Goal: Task Accomplishment & Management: Manage account settings

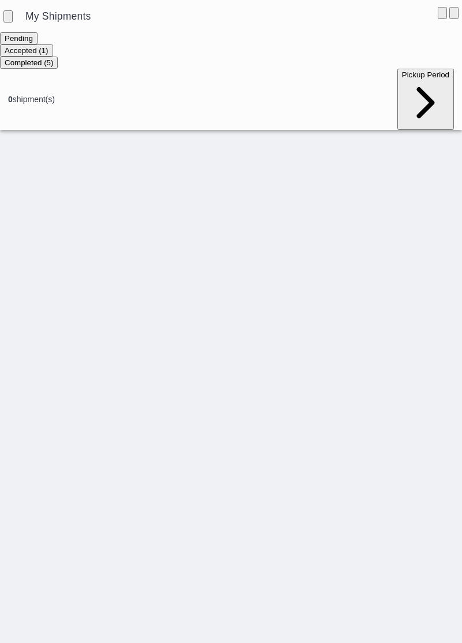
click at [53, 50] on ion-segment-button "Accepted (1)" at bounding box center [26, 50] width 53 height 9
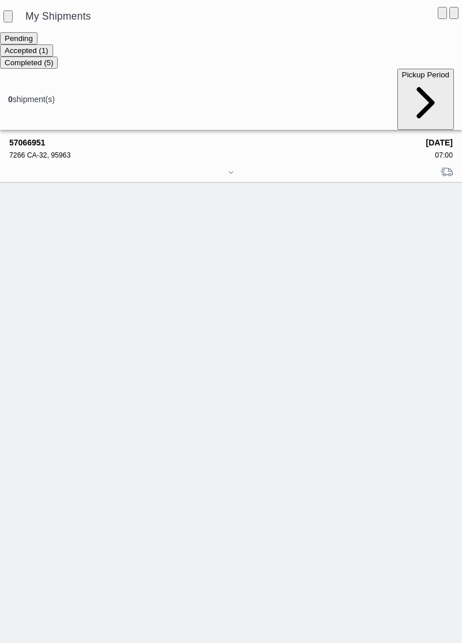
click at [35, 138] on strong "57066951" at bounding box center [213, 142] width 409 height 9
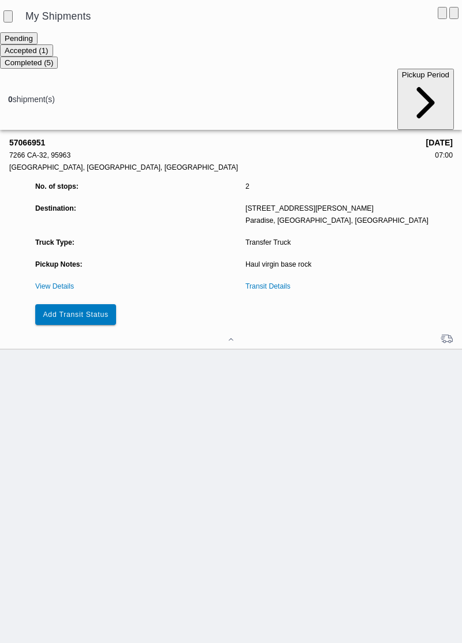
click at [0, 0] on slot "Add Transit Status" at bounding box center [0, 0] width 0 height 0
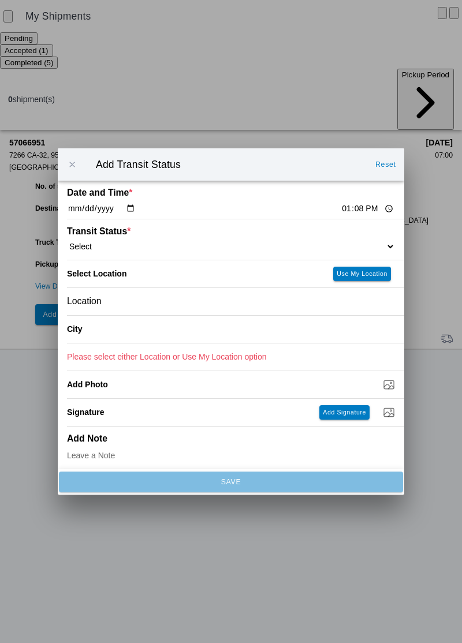
click at [340, 207] on input "13:08" at bounding box center [367, 209] width 54 height 12
type input "07:00"
click at [107, 241] on select "Select Arrive at Drop Off Arrive at Pickup Break Start Break Stop Depart Drop O…" at bounding box center [231, 246] width 328 height 10
select select "ARVPULOC"
click at [137, 303] on div "Location" at bounding box center [231, 301] width 328 height 27
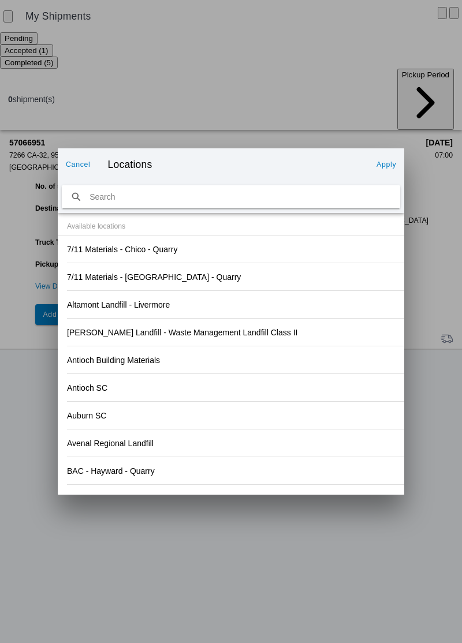
click at [338, 385] on div "Antioch SC" at bounding box center [231, 387] width 328 height 27
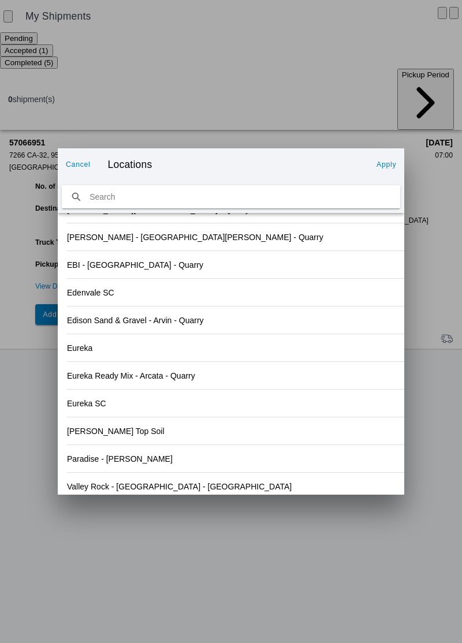
scroll to position [1203, 0]
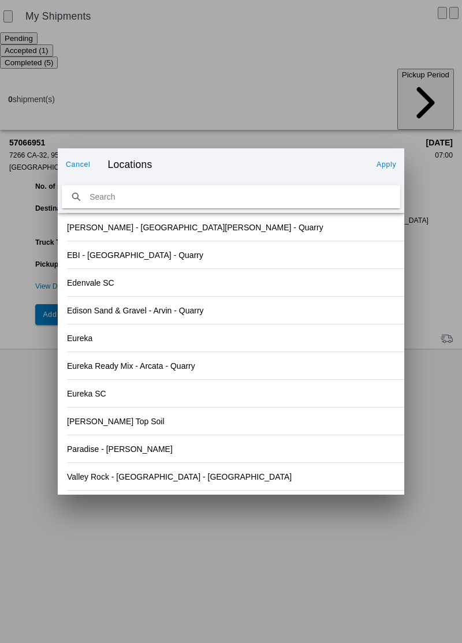
click at [157, 484] on div "Valley Rock - [GEOGRAPHIC_DATA] - [GEOGRAPHIC_DATA]" at bounding box center [231, 476] width 328 height 27
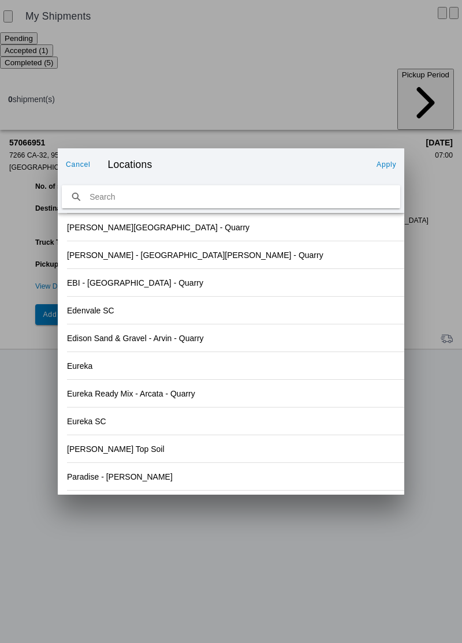
click at [0, 0] on slot "Apply" at bounding box center [0, 0] width 0 height 0
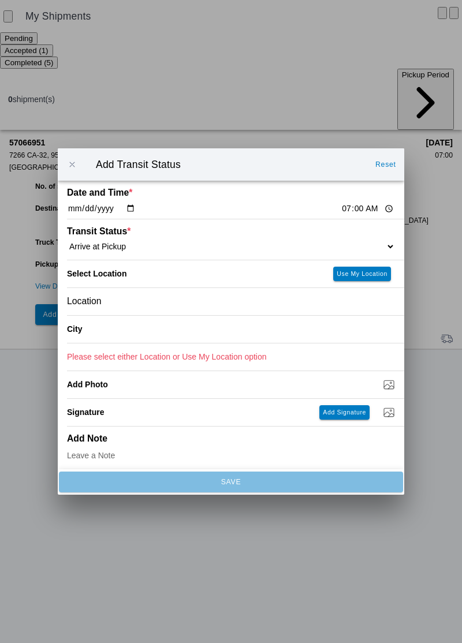
type input "Orland"
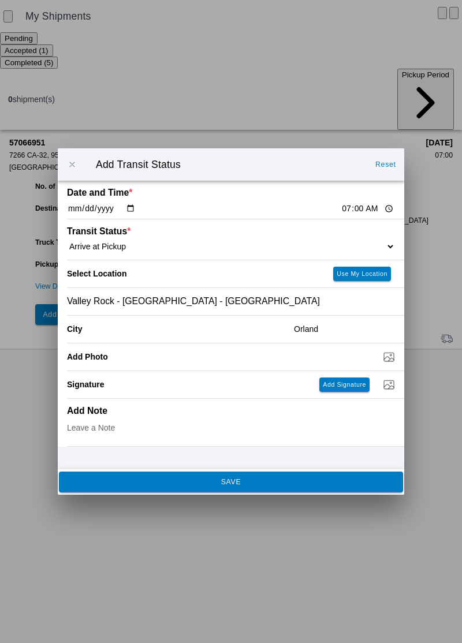
click at [198, 484] on span "SAVE" at bounding box center [230, 481] width 328 height 7
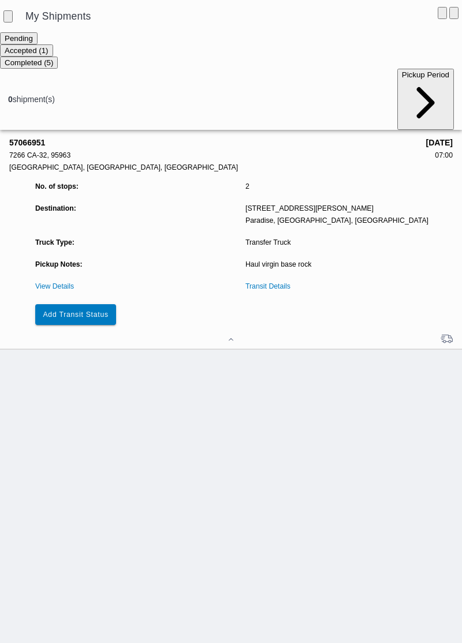
click at [0, 0] on slot "Add Transit Status" at bounding box center [0, 0] width 0 height 0
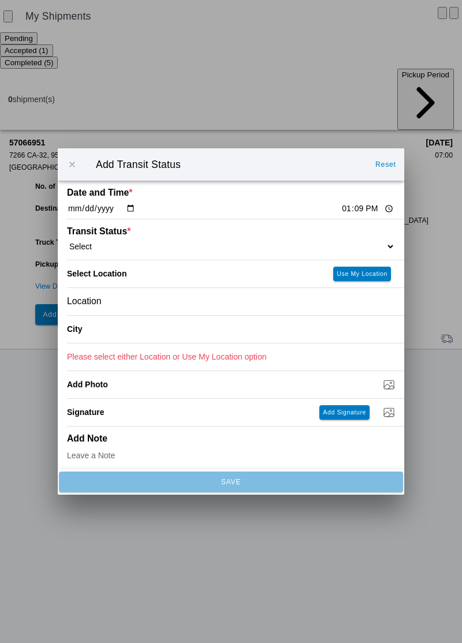
click at [340, 212] on input "13:09" at bounding box center [367, 209] width 54 height 12
type input "07:20"
click at [132, 248] on select "Select Arrive at Drop Off Arrive at Pickup Break Start Break Stop Depart Drop O…" at bounding box center [231, 246] width 328 height 10
select select "DPTPULOC"
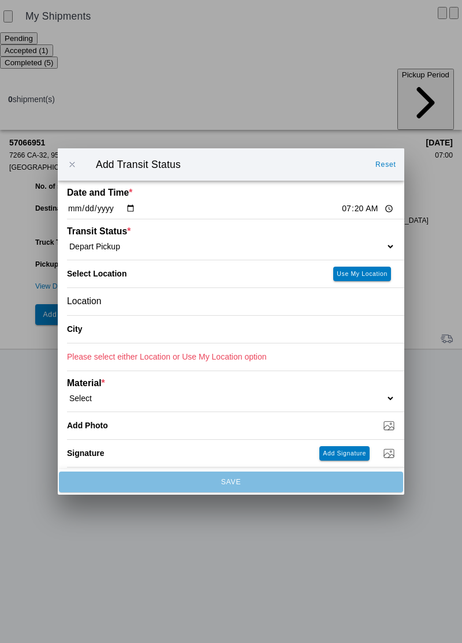
click at [149, 310] on div "Location" at bounding box center [231, 301] width 328 height 27
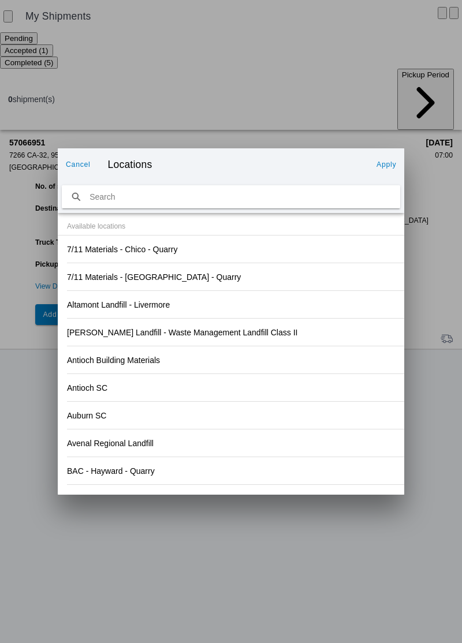
click at [250, 386] on div "Antioch SC" at bounding box center [231, 387] width 328 height 27
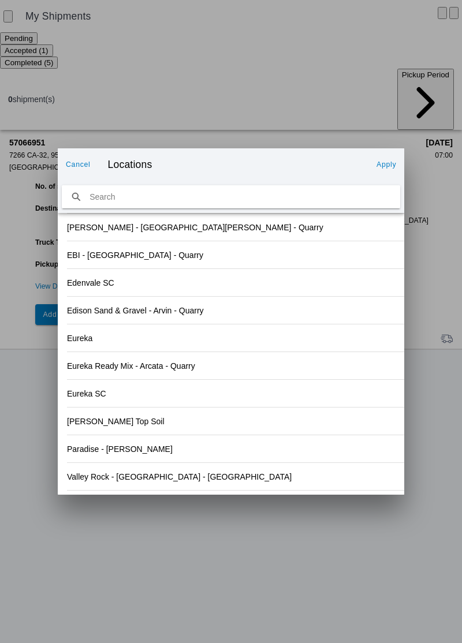
click at [144, 481] on div "Valley Rock - [GEOGRAPHIC_DATA] - [GEOGRAPHIC_DATA]" at bounding box center [231, 476] width 328 height 27
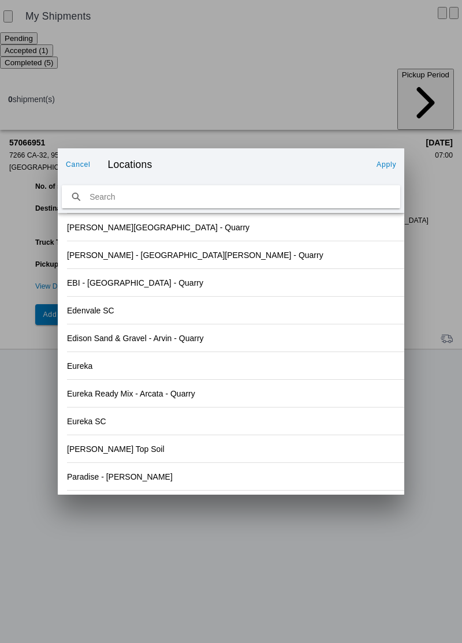
click at [0, 0] on slot "Apply" at bounding box center [0, 0] width 0 height 0
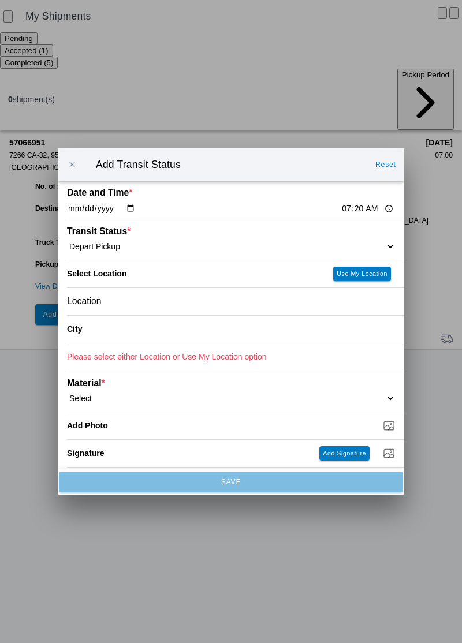
type input "Orland"
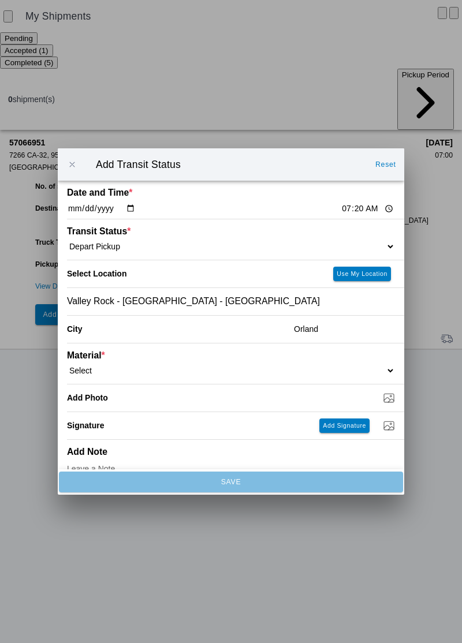
click at [119, 365] on select "Select 1" x 3" Rock 1" x 4" Rock 2" x 4" Rock Asphalt Cold Patch Backfill Spec …" at bounding box center [231, 370] width 328 height 10
select select "708651"
click at [149, 395] on input "Dump / Quarry Tag *" at bounding box center [235, 397] width 337 height 13
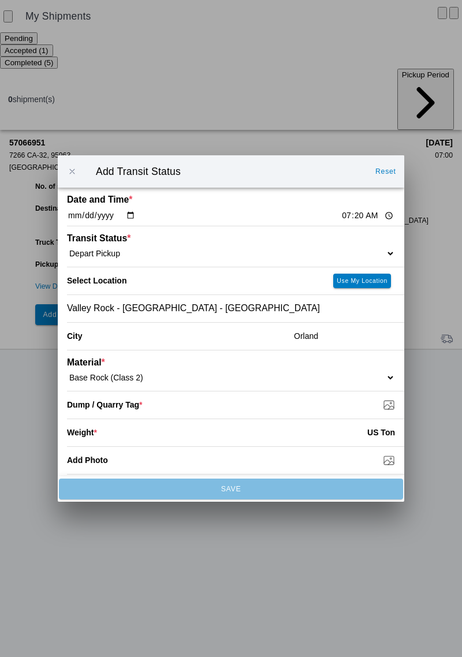
type input "C:\fakepath\17600405843775860285630829211456.jpg"
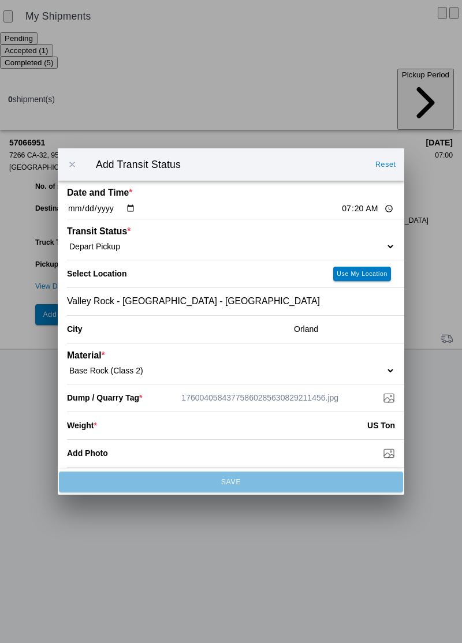
click at [151, 434] on input "number" at bounding box center [232, 425] width 270 height 25
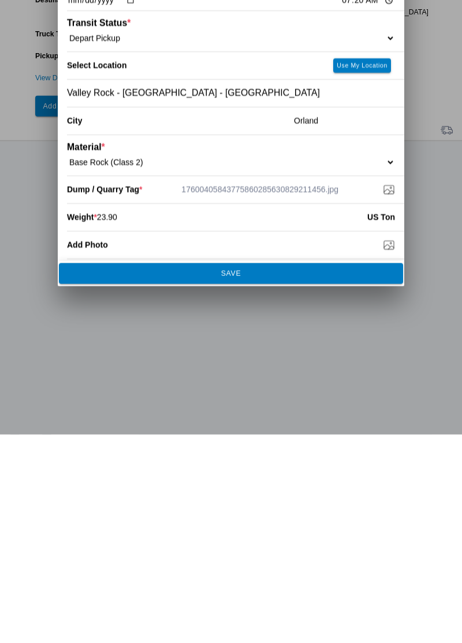
type input "23.90"
click at [299, 488] on button "SAVE" at bounding box center [231, 481] width 344 height 21
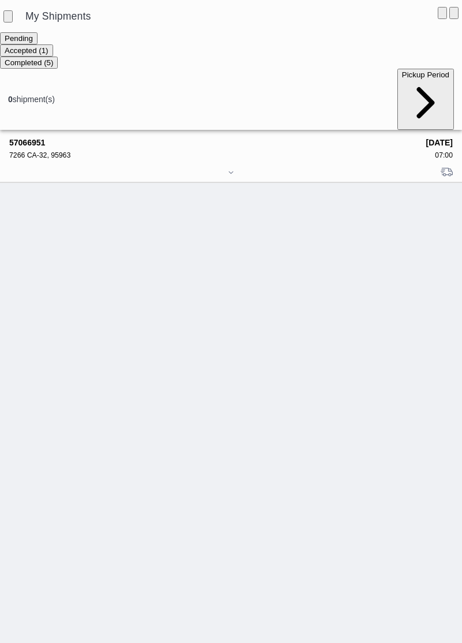
click at [44, 138] on div "57066951 7266 CA-32, 95963" at bounding box center [213, 148] width 409 height 21
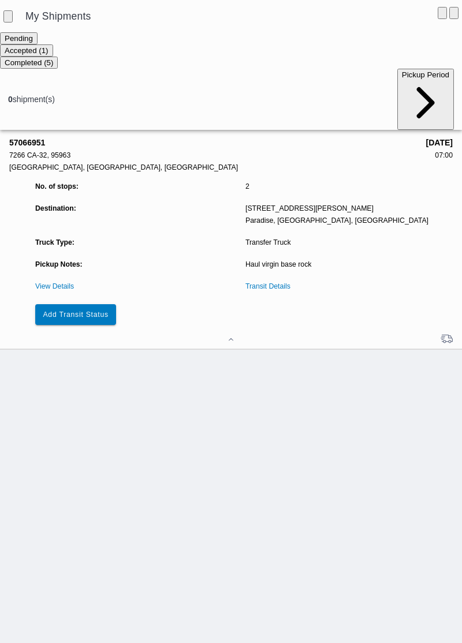
click at [97, 304] on button "Add Transit Status" at bounding box center [75, 314] width 81 height 21
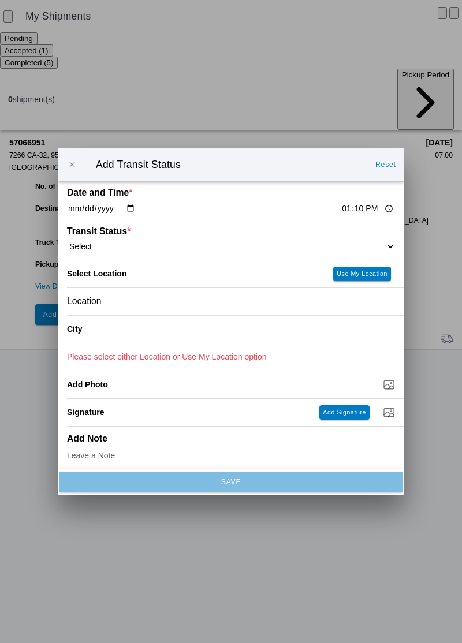
click at [349, 208] on input "13:10" at bounding box center [367, 209] width 54 height 12
type input "08:27"
click at [149, 242] on select "Select Arrive at Drop Off Arrive at Pickup Break Start Break Stop Depart Drop O…" at bounding box center [231, 246] width 328 height 10
select select "ARVDLVLOC"
click at [163, 305] on div "Location" at bounding box center [231, 301] width 328 height 27
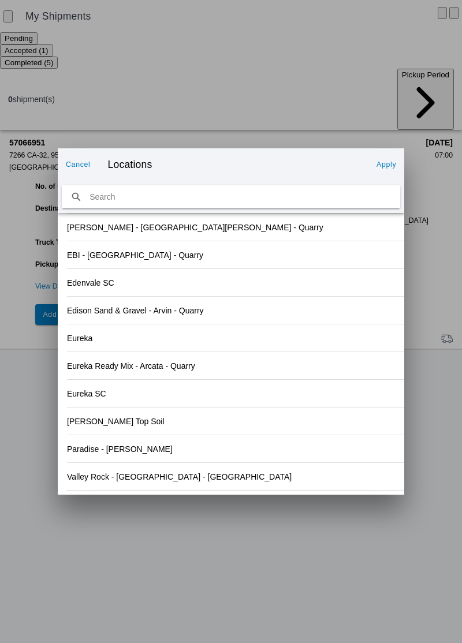
click at [330, 386] on div "Eureka SC" at bounding box center [231, 393] width 328 height 27
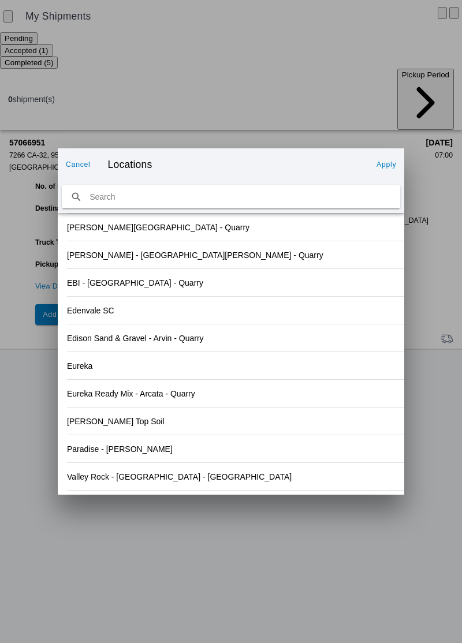
click at [151, 454] on div "Paradise - [PERSON_NAME]" at bounding box center [231, 448] width 328 height 27
click at [0, 0] on slot "Apply" at bounding box center [0, 0] width 0 height 0
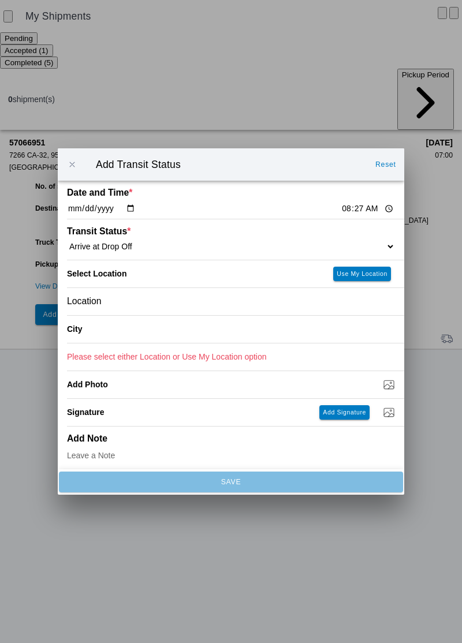
click at [155, 303] on div "Location" at bounding box center [231, 301] width 328 height 27
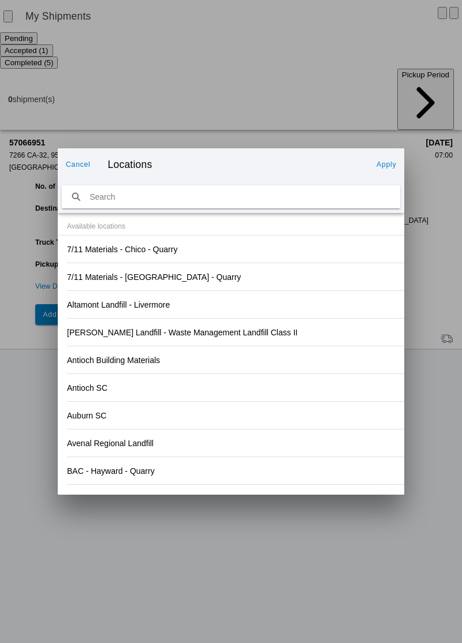
click at [317, 358] on div "Antioch Building Materials" at bounding box center [231, 359] width 328 height 27
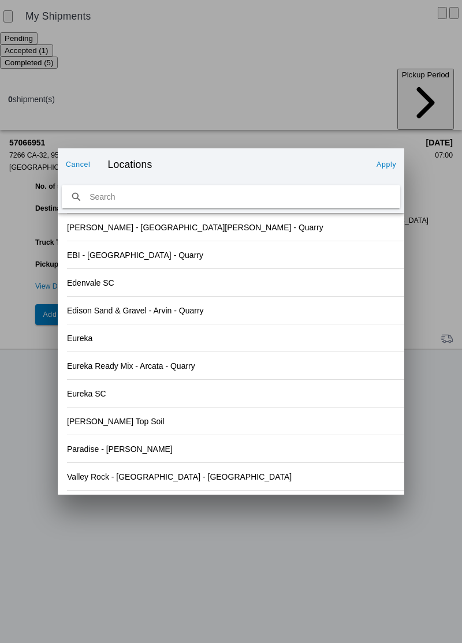
click at [135, 455] on div "Paradise - [PERSON_NAME]" at bounding box center [231, 448] width 328 height 27
type input "Paradise"
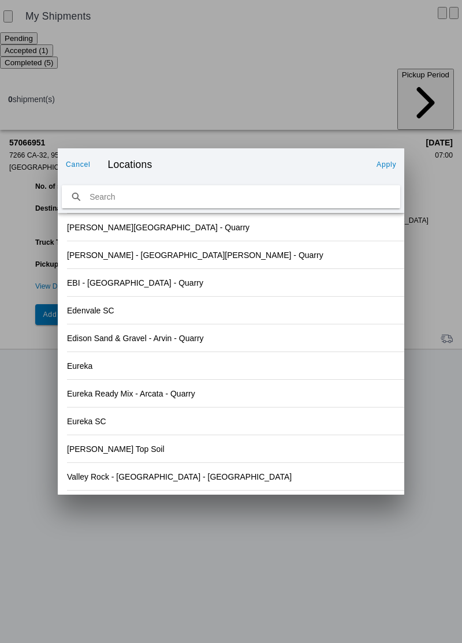
click at [397, 168] on button "Apply" at bounding box center [386, 164] width 29 height 18
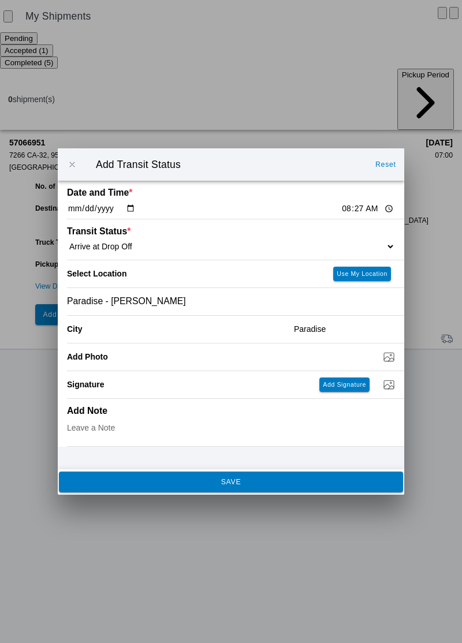
click at [300, 487] on button "SAVE" at bounding box center [231, 481] width 344 height 21
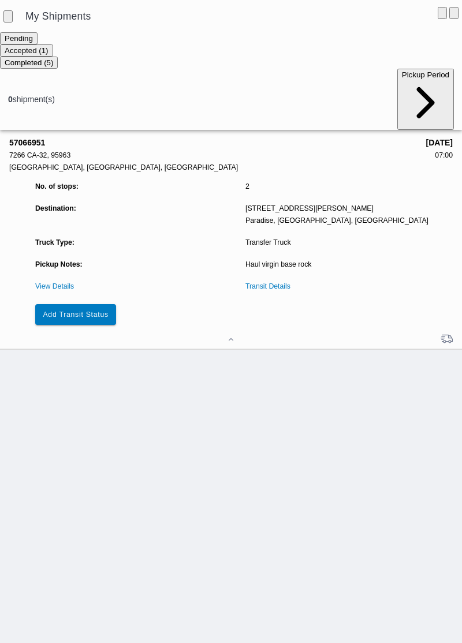
click at [0, 0] on slot "Add Transit Status" at bounding box center [0, 0] width 0 height 0
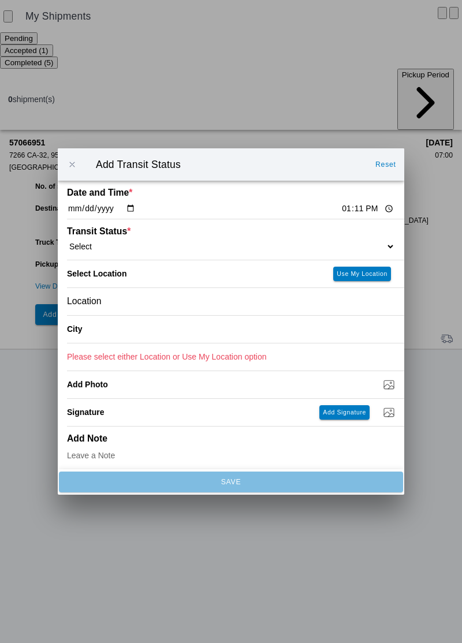
click at [340, 209] on input "13:11" at bounding box center [367, 209] width 54 height 12
type input "08:37"
click at [112, 243] on select "Select Arrive at Drop Off Arrive at Pickup Break Start Break Stop Depart Drop O…" at bounding box center [231, 246] width 328 height 10
select select "DPTDLVLOC"
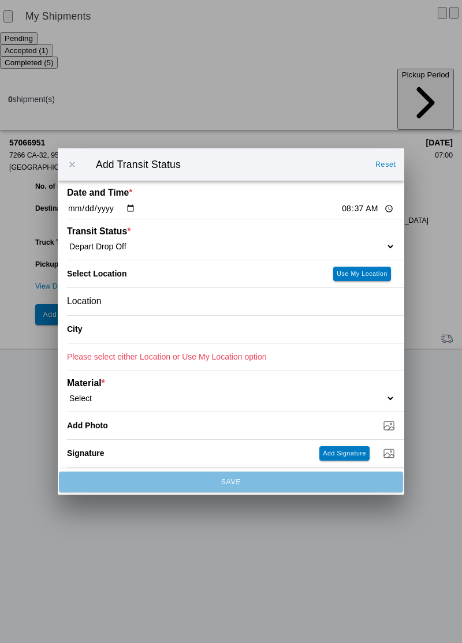
click at [155, 310] on div "Location" at bounding box center [231, 301] width 328 height 27
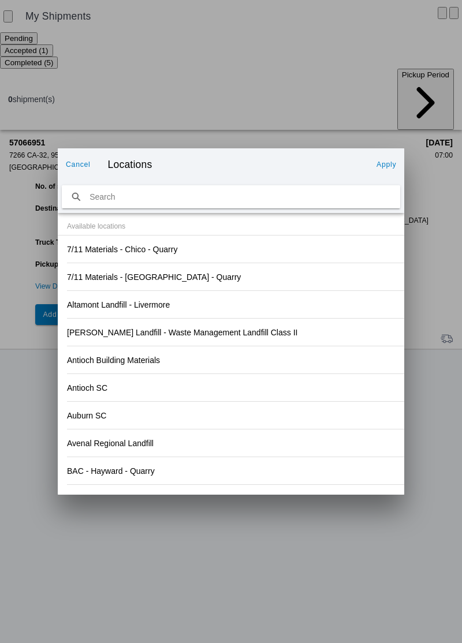
click at [312, 376] on div "Antioch SC" at bounding box center [231, 387] width 328 height 27
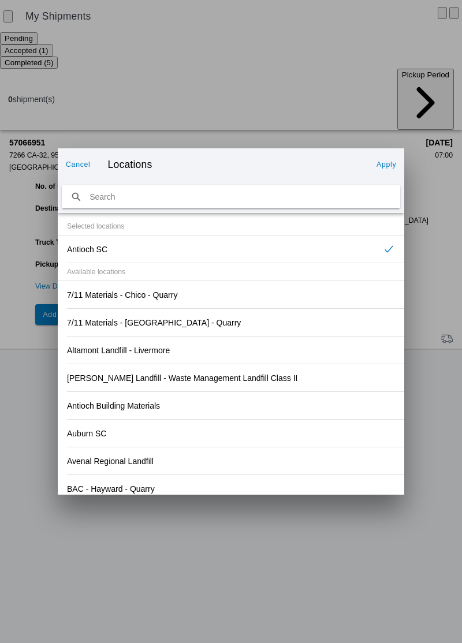
click at [283, 436] on div "Auburn SC" at bounding box center [231, 432] width 328 height 27
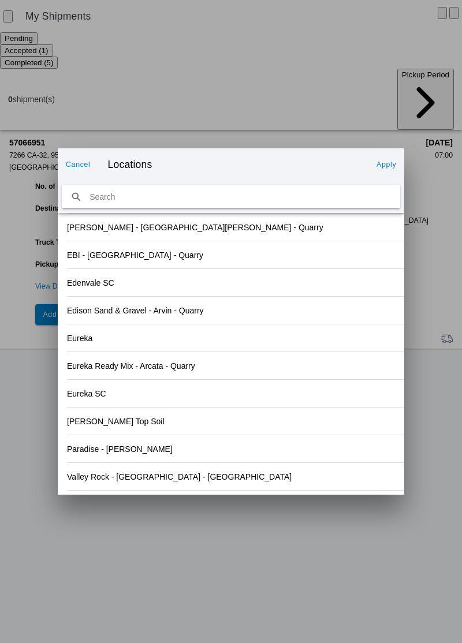
click at [183, 452] on div "Paradise - [PERSON_NAME]" at bounding box center [231, 448] width 328 height 27
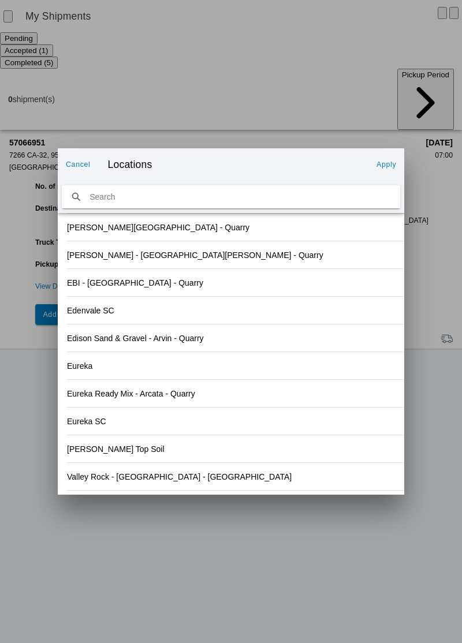
click at [0, 0] on slot "Apply" at bounding box center [0, 0] width 0 height 0
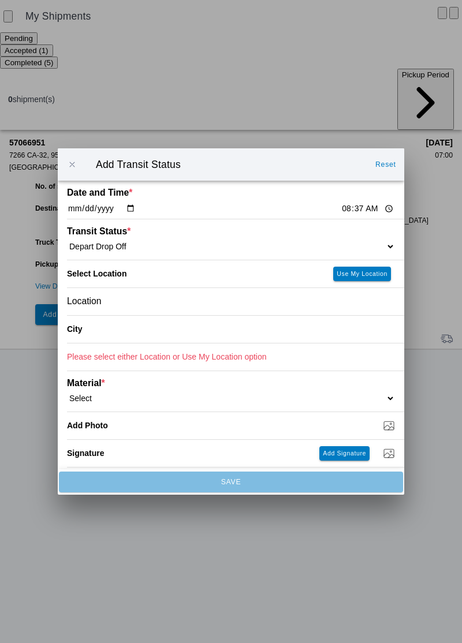
type input "Paradise"
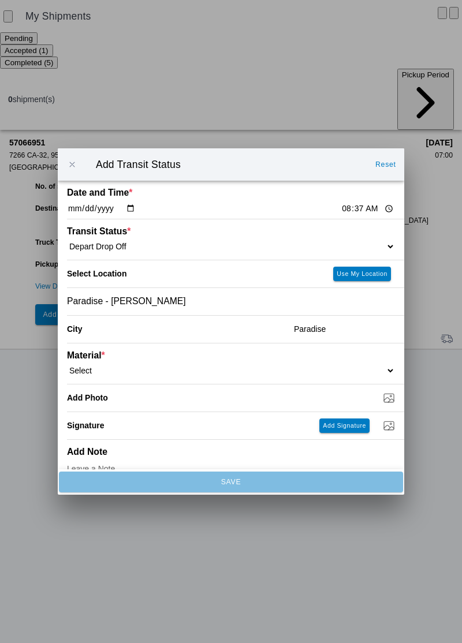
click at [156, 368] on select "Select 1" x 3" Rock 1" x 4" Rock 2" x 4" Rock Asphalt Cold Patch Backfill Spec …" at bounding box center [231, 370] width 328 height 10
select select "708651"
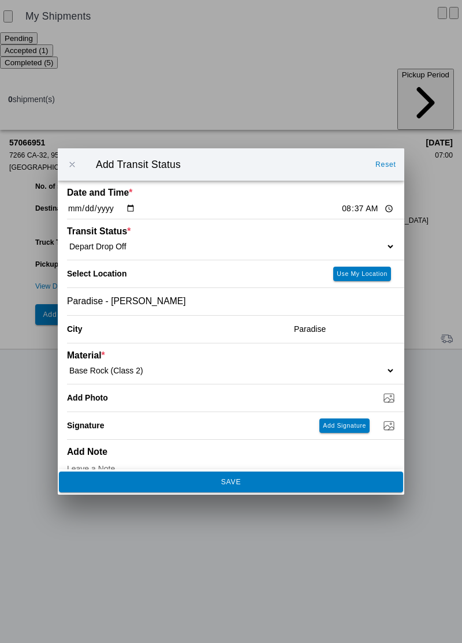
click at [279, 479] on span "SAVE" at bounding box center [230, 481] width 328 height 7
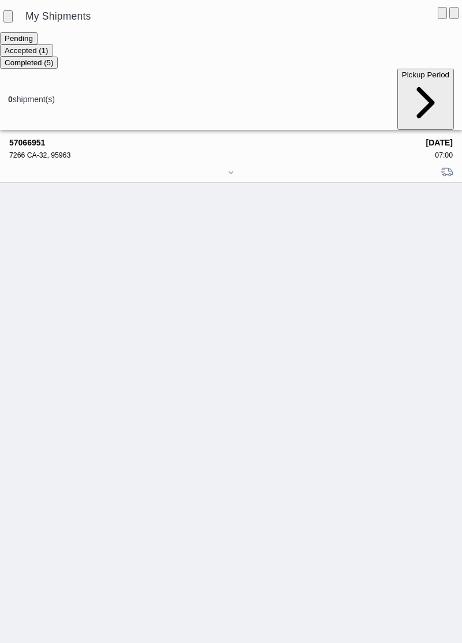
click at [48, 151] on div "7266 CA-32, 95963" at bounding box center [213, 155] width 409 height 8
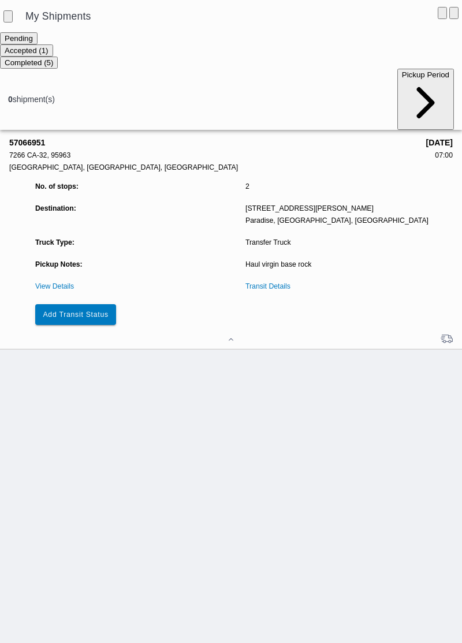
click at [0, 0] on slot "Add Transit Status" at bounding box center [0, 0] width 0 height 0
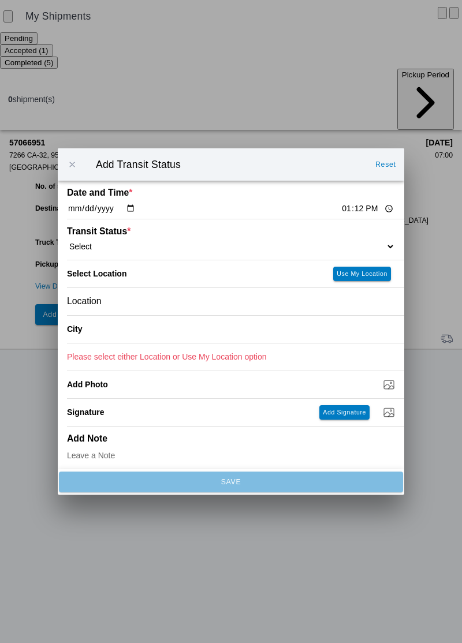
click at [340, 209] on input "13:12" at bounding box center [367, 209] width 54 height 12
type input "09:20"
click at [146, 241] on select "Select Arrive at Drop Off Arrive at Pickup Break Start Break Stop Depart Drop O…" at bounding box center [231, 246] width 328 height 10
select select "ARVPULOC"
click at [151, 306] on div "Location" at bounding box center [231, 301] width 328 height 27
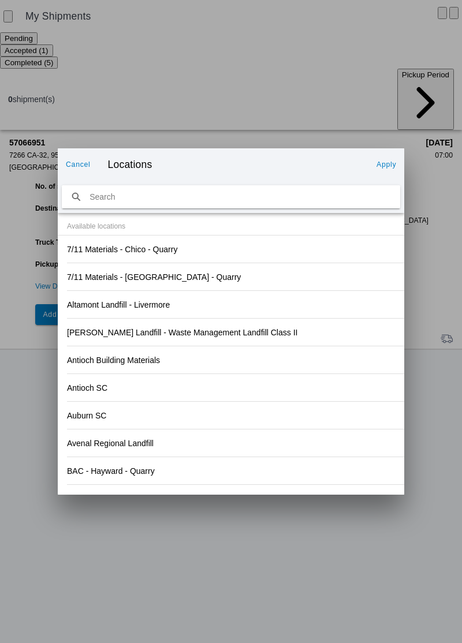
click at [338, 385] on div "Antioch SC" at bounding box center [231, 387] width 328 height 27
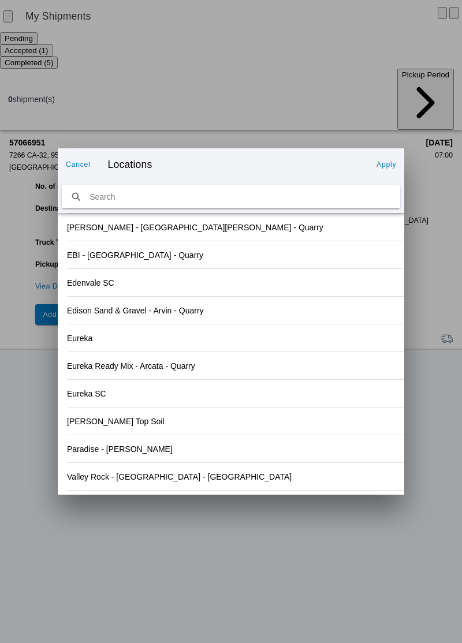
click at [174, 488] on div "Valley Rock - [GEOGRAPHIC_DATA] - [GEOGRAPHIC_DATA]" at bounding box center [231, 476] width 328 height 27
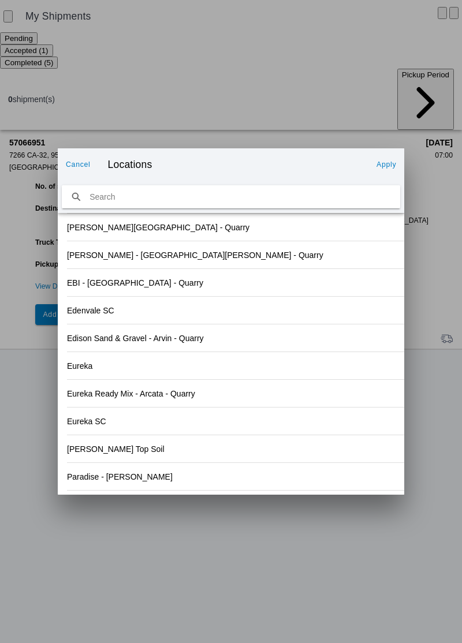
click at [388, 159] on button "Apply" at bounding box center [386, 164] width 29 height 18
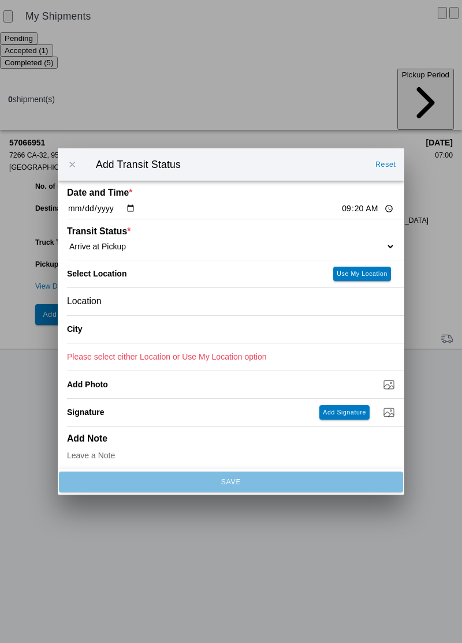
type input "Orland"
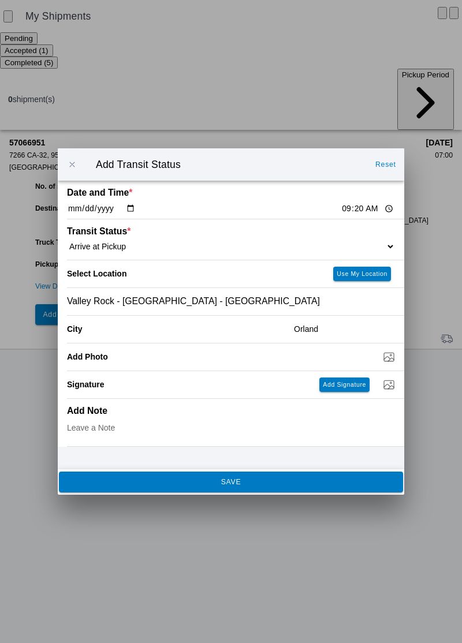
click at [286, 490] on button "SAVE" at bounding box center [231, 481] width 344 height 21
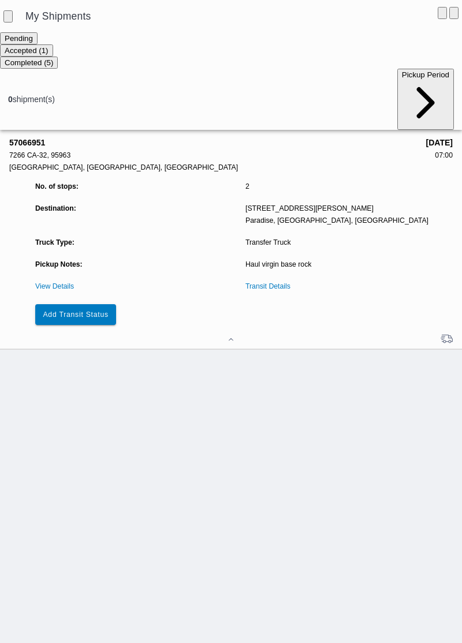
click at [111, 304] on button "Add Transit Status" at bounding box center [75, 314] width 81 height 21
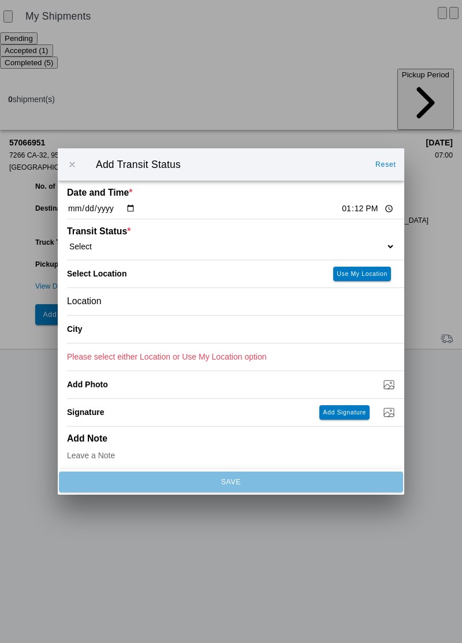
click at [340, 207] on input "13:12" at bounding box center [367, 209] width 54 height 12
type input "09:29"
click at [147, 248] on select "Select Arrive at Drop Off Arrive at Pickup Break Start Break Stop Depart Drop O…" at bounding box center [231, 246] width 328 height 10
select select "DPTPULOC"
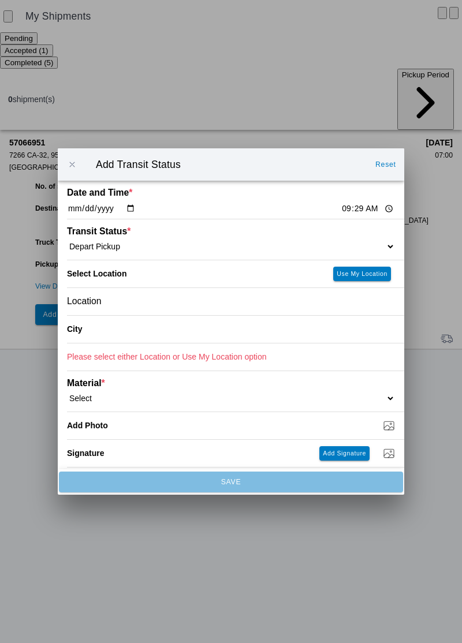
click at [143, 302] on div "Location" at bounding box center [231, 301] width 328 height 27
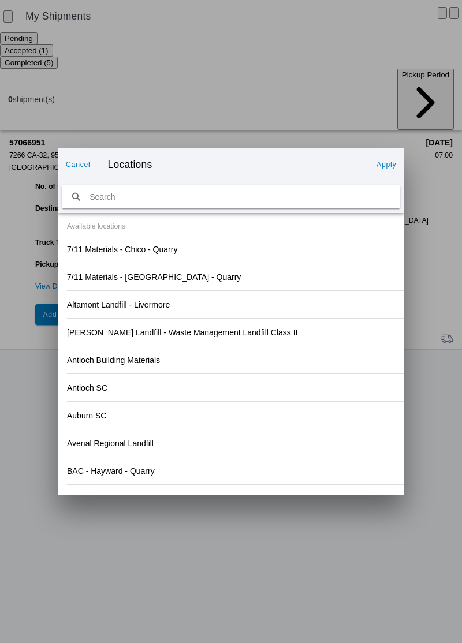
click at [321, 387] on div "Antioch SC" at bounding box center [231, 387] width 328 height 27
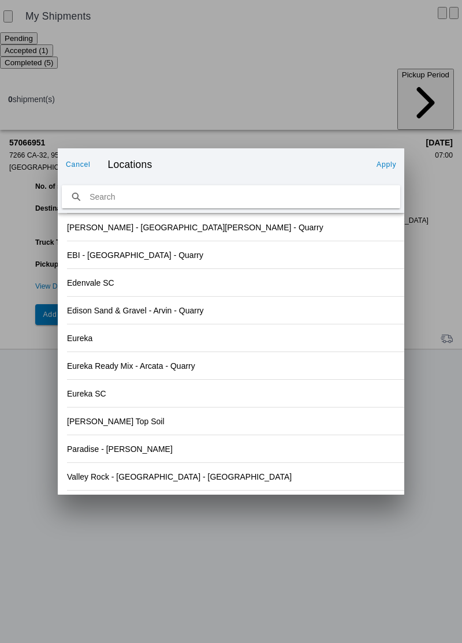
click at [144, 481] on div "Valley Rock - [GEOGRAPHIC_DATA] - [GEOGRAPHIC_DATA]" at bounding box center [231, 476] width 328 height 27
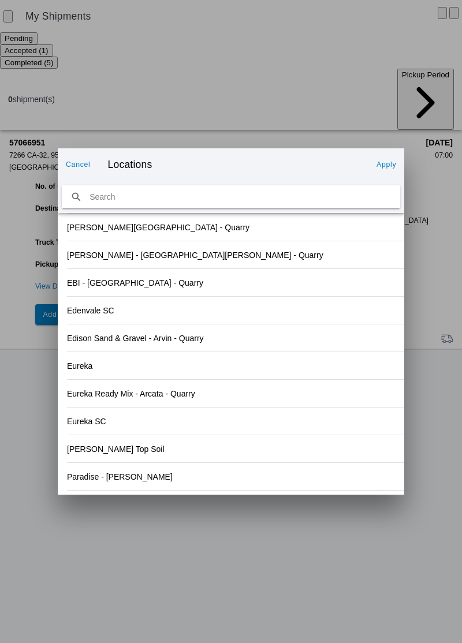
click at [399, 161] on button "Apply" at bounding box center [386, 164] width 29 height 18
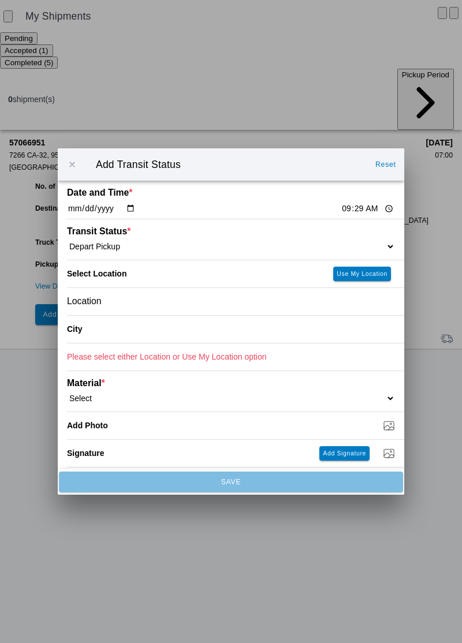
type input "Orland"
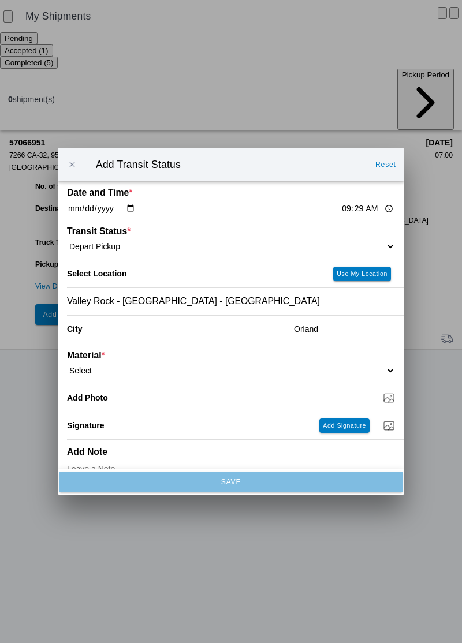
click at [110, 367] on select "Select 1" x 3" Rock 1" x 4" Rock 2" x 4" Rock Asphalt Cold Patch Backfill Spec …" at bounding box center [231, 370] width 328 height 10
select select "708651"
click at [126, 395] on input "Dump / Quarry Tag *" at bounding box center [235, 397] width 337 height 13
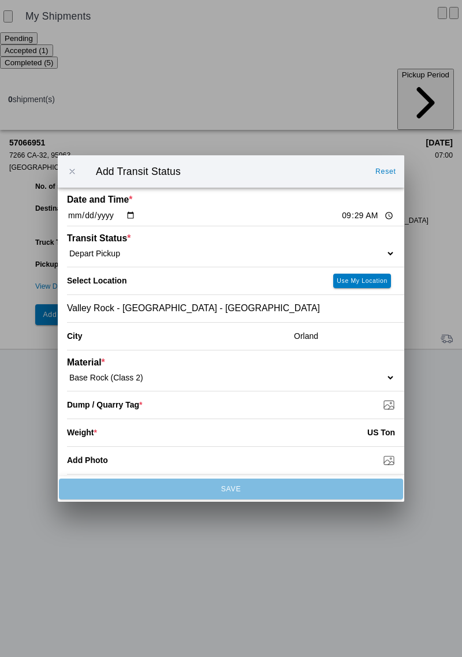
type input "C:\fakepath\17600408117088764053935967842434.jpg"
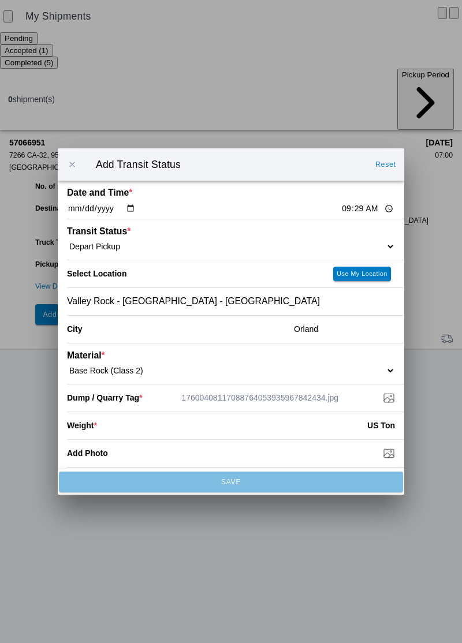
click at [162, 433] on input "number" at bounding box center [232, 425] width 270 height 25
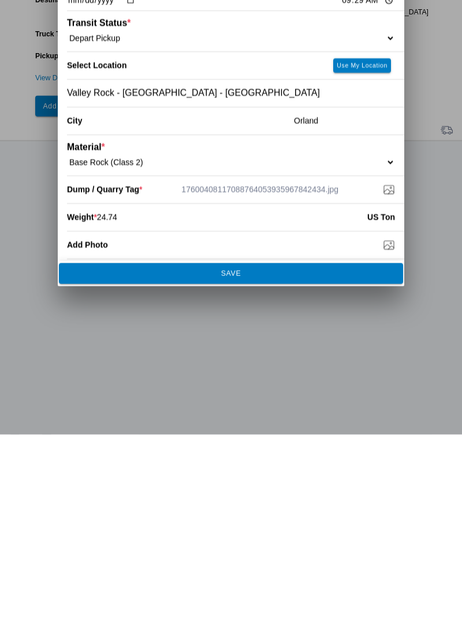
type input "24.74"
click at [318, 485] on span "SAVE" at bounding box center [230, 481] width 328 height 7
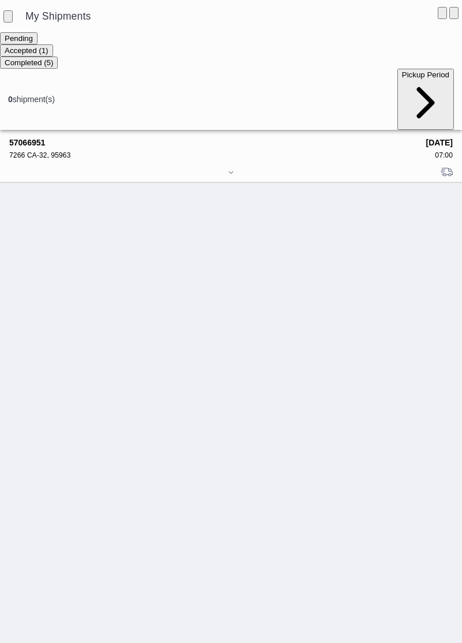
click at [44, 151] on div "7266 CA-32, 95963" at bounding box center [213, 155] width 409 height 8
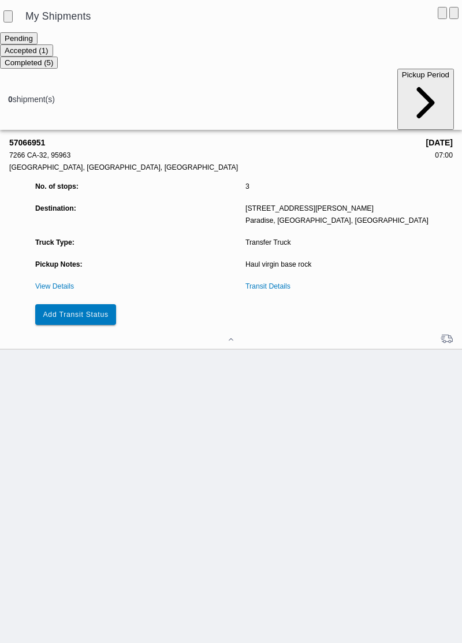
click at [99, 304] on button "Add Transit Status" at bounding box center [75, 314] width 81 height 21
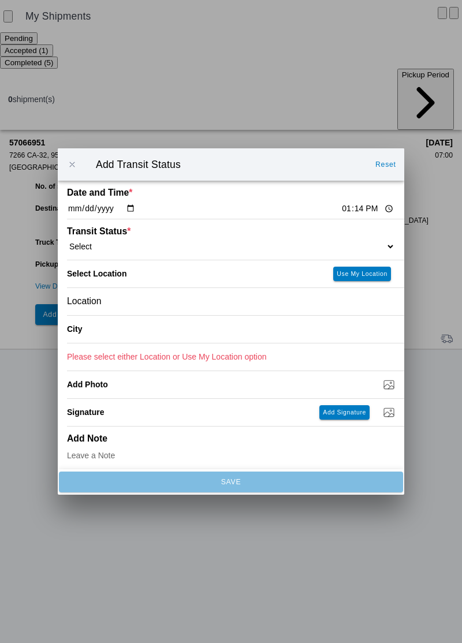
click at [340, 206] on input "13:14" at bounding box center [367, 209] width 54 height 12
type input "10:47"
click at [156, 243] on select "Select Arrive at Drop Off Arrive at Pickup Break Start Break Stop Depart Drop O…" at bounding box center [231, 246] width 328 height 10
select select "ARVDLVLOC"
click at [167, 305] on div "Location" at bounding box center [231, 301] width 328 height 27
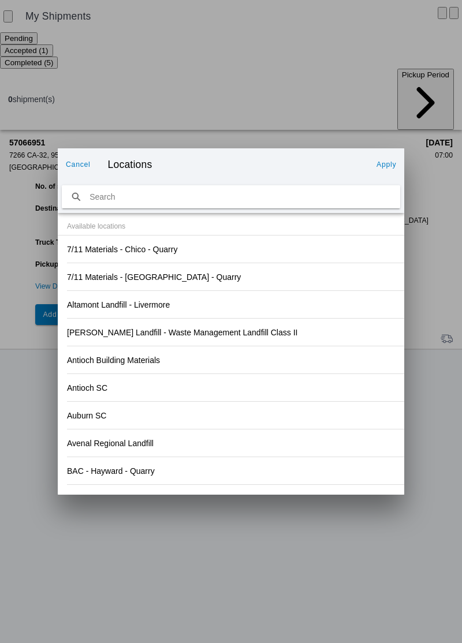
click at [340, 375] on div "Antioch SC" at bounding box center [231, 387] width 328 height 27
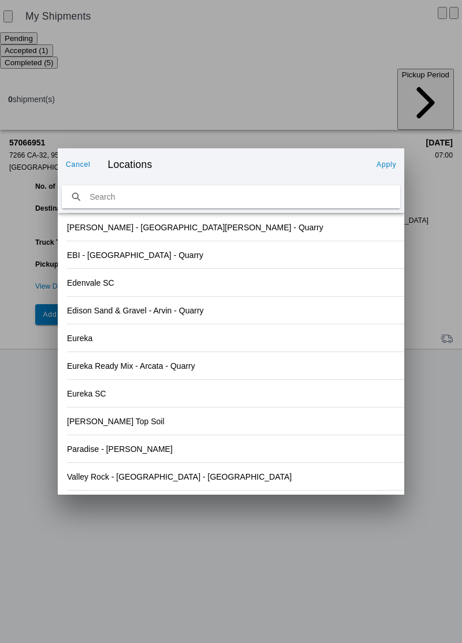
click at [158, 451] on div "Paradise - [PERSON_NAME]" at bounding box center [231, 448] width 328 height 27
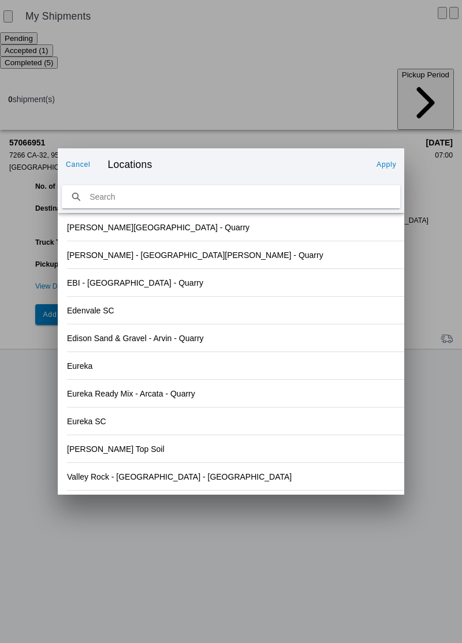
click at [0, 0] on slot "Apply" at bounding box center [0, 0] width 0 height 0
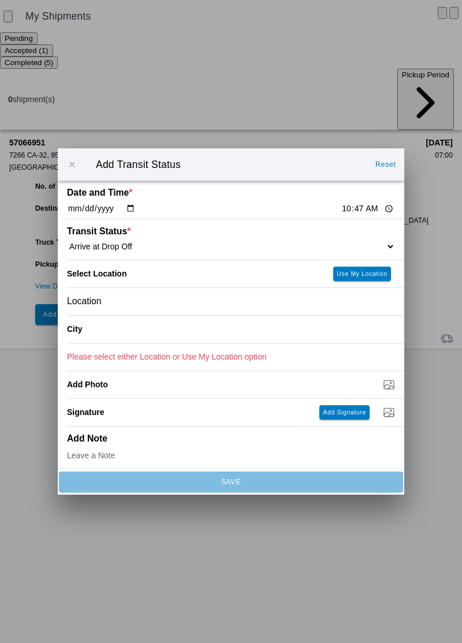
type input "Paradise"
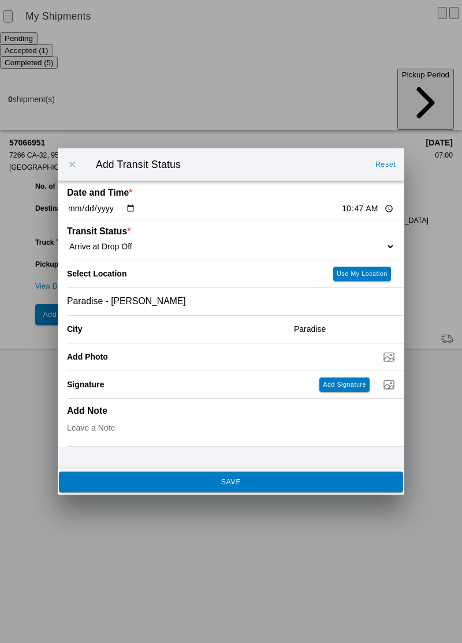
click at [252, 484] on span "SAVE" at bounding box center [230, 481] width 328 height 7
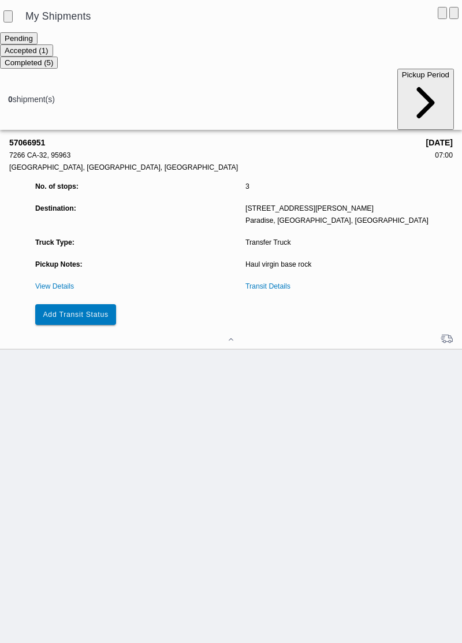
click at [92, 304] on button "Add Transit Status" at bounding box center [75, 314] width 81 height 21
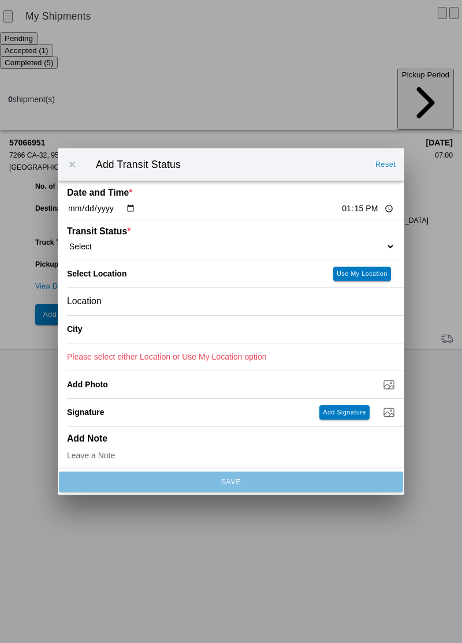
click at [340, 212] on input "13:15" at bounding box center [367, 209] width 54 height 12
type input "10:47"
click at [148, 243] on select "Select Arrive at Drop Off Arrive at Pickup Break Start Break Stop Depart Drop O…" at bounding box center [231, 246] width 328 height 10
select select "BREAKSTART"
click at [140, 302] on div "Location" at bounding box center [231, 301] width 328 height 27
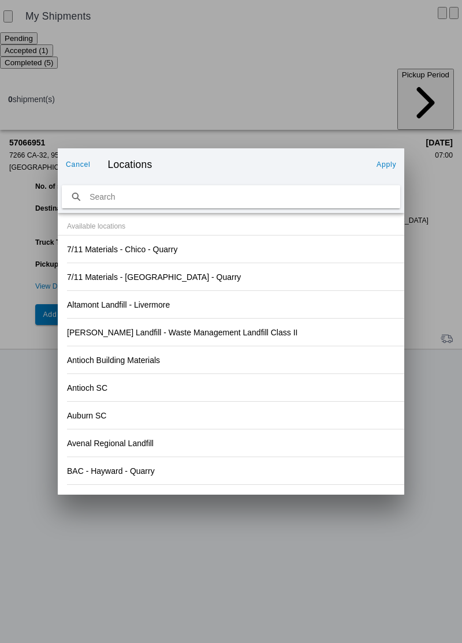
click at [313, 364] on div "Antioch Building Materials" at bounding box center [231, 359] width 328 height 27
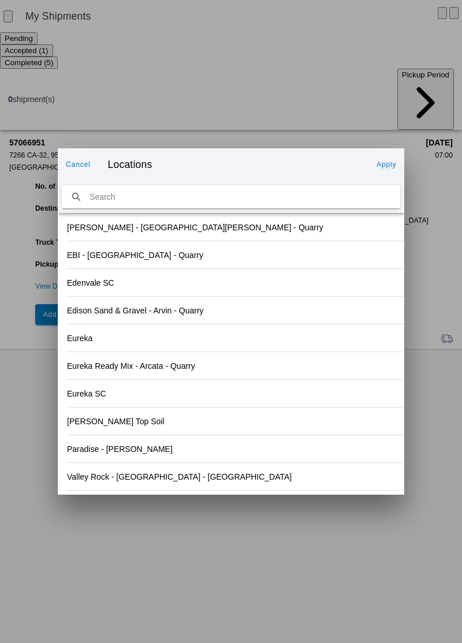
click at [167, 452] on div "Paradise - [PERSON_NAME]" at bounding box center [231, 448] width 328 height 27
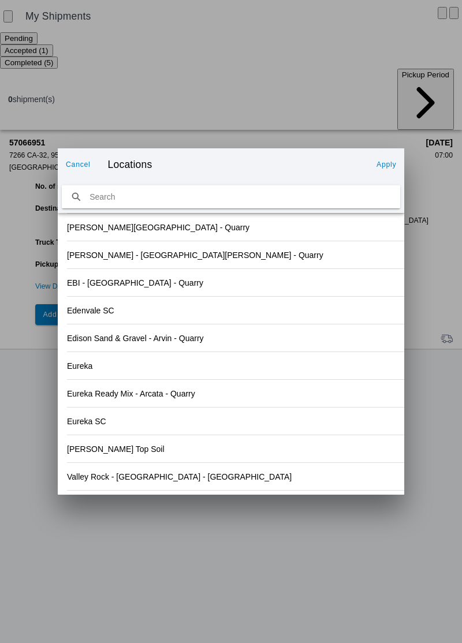
click at [0, 0] on slot "Apply" at bounding box center [0, 0] width 0 height 0
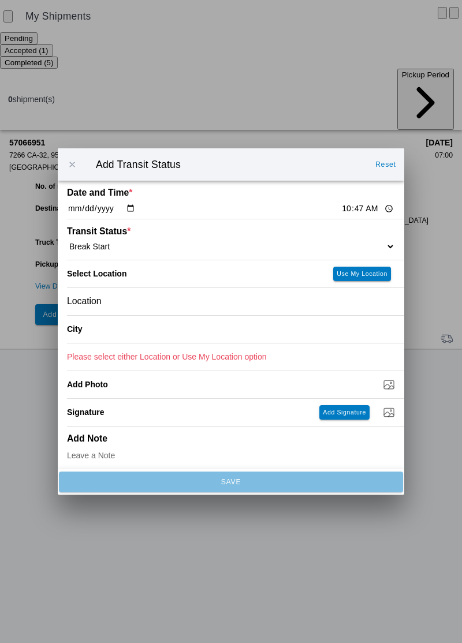
type input "Paradise"
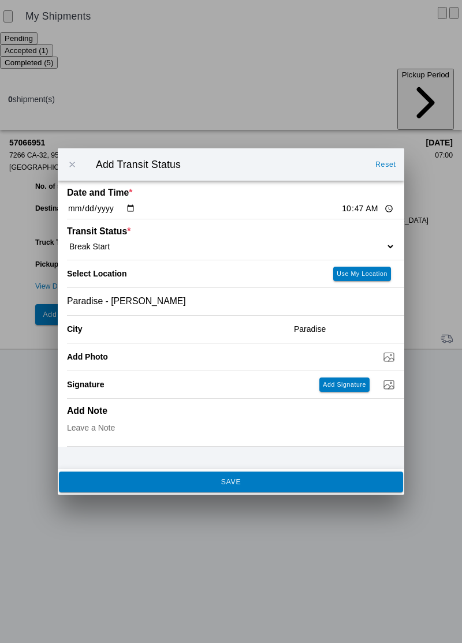
click at [266, 486] on button "SAVE" at bounding box center [231, 481] width 344 height 21
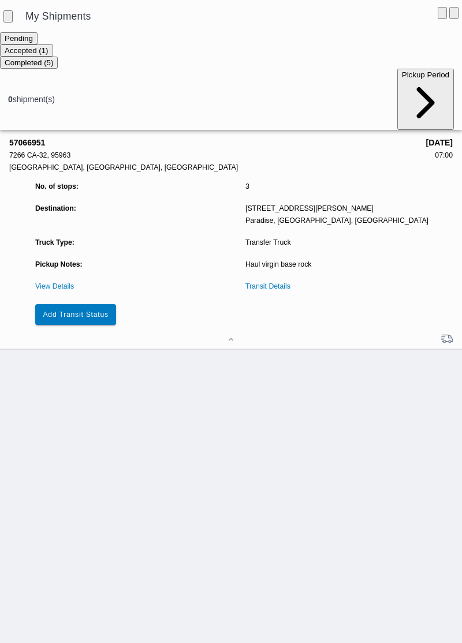
click at [0, 0] on slot "Add Transit Status" at bounding box center [0, 0] width 0 height 0
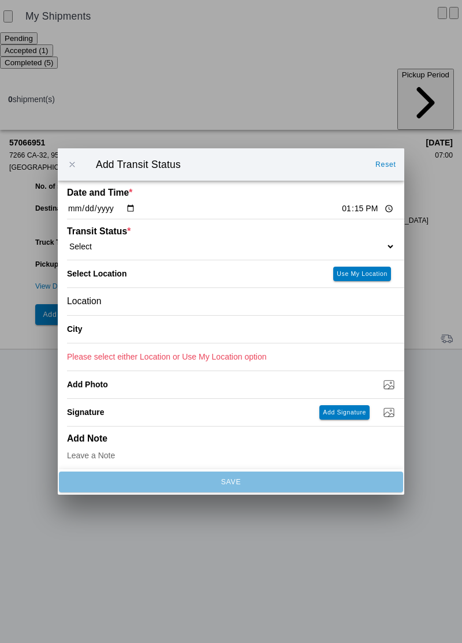
click at [340, 209] on input "13:15" at bounding box center [367, 209] width 54 height 12
type input "11:17"
click at [147, 249] on select "Select Arrive at Drop Off Arrive at Pickup Break Start Break Stop Depart Drop O…" at bounding box center [231, 246] width 328 height 10
select select "BREAKSTOP"
click at [151, 310] on div "Location" at bounding box center [231, 301] width 328 height 27
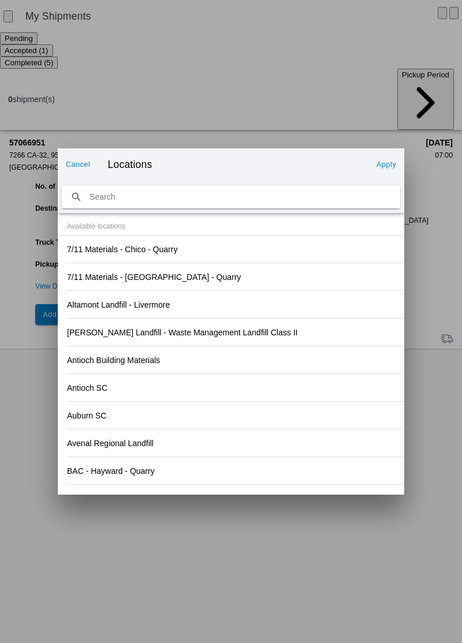
click at [319, 381] on div "Antioch SC" at bounding box center [231, 387] width 328 height 27
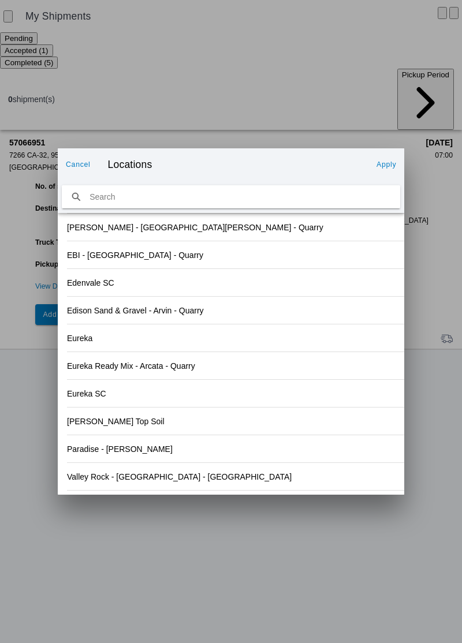
click at [180, 454] on div "Paradise - [PERSON_NAME]" at bounding box center [231, 448] width 328 height 27
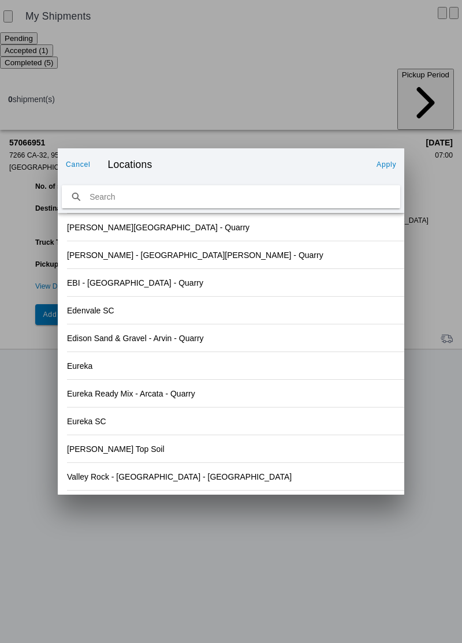
click at [0, 0] on slot "Apply" at bounding box center [0, 0] width 0 height 0
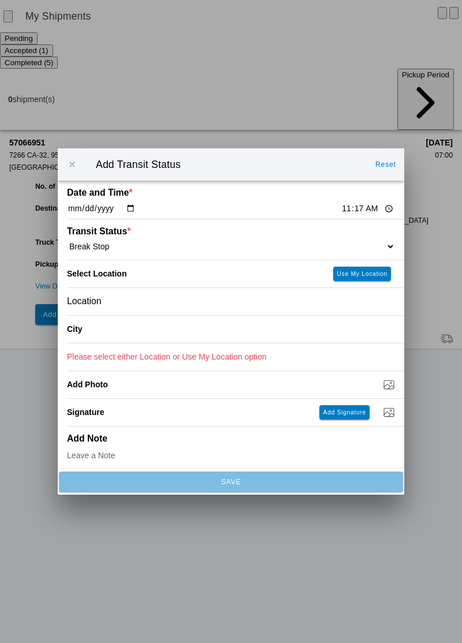
type input "Paradise"
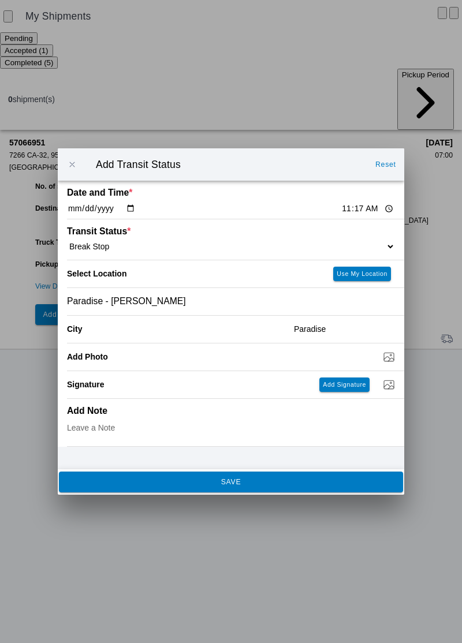
click at [294, 486] on button "SAVE" at bounding box center [231, 481] width 344 height 21
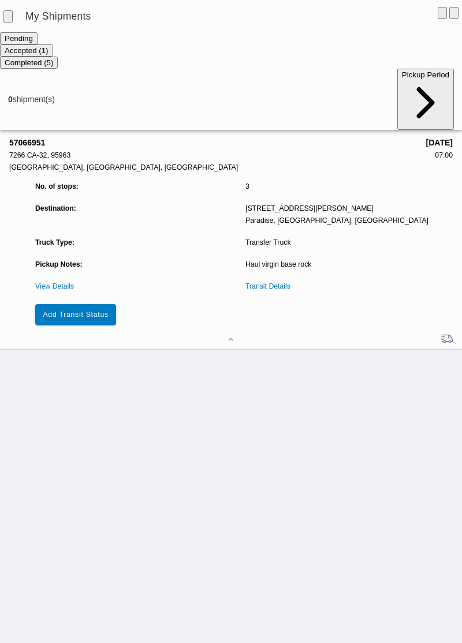
click at [0, 0] on slot "Add Transit Status" at bounding box center [0, 0] width 0 height 0
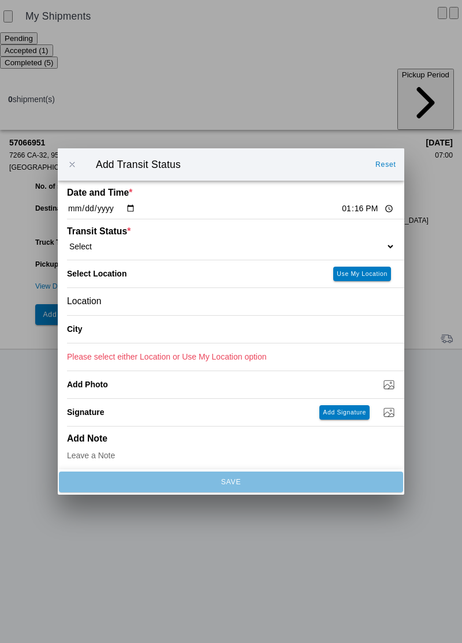
click at [340, 208] on input "13:16" at bounding box center [367, 209] width 54 height 12
type input "11:17"
click at [114, 243] on select "Select Arrive at Drop Off Arrive at Pickup Break Start Break Stop Depart Drop O…" at bounding box center [231, 246] width 328 height 10
select select "DPTDLVLOC"
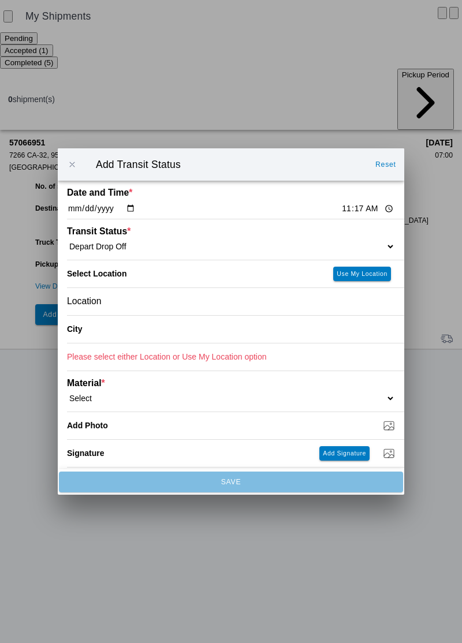
click at [152, 303] on div "Location" at bounding box center [231, 301] width 328 height 27
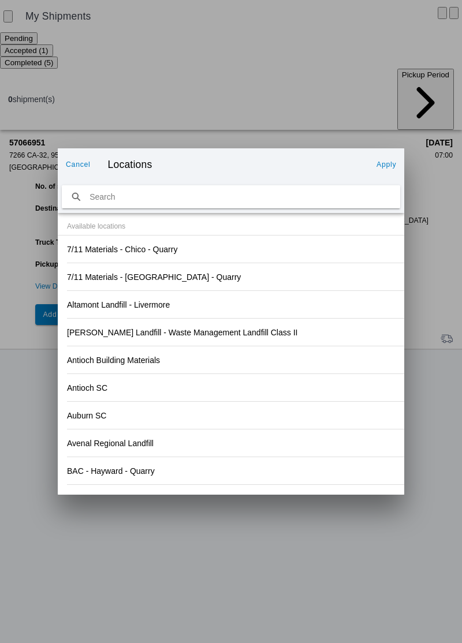
click at [311, 360] on div "Antioch Building Materials" at bounding box center [231, 359] width 328 height 27
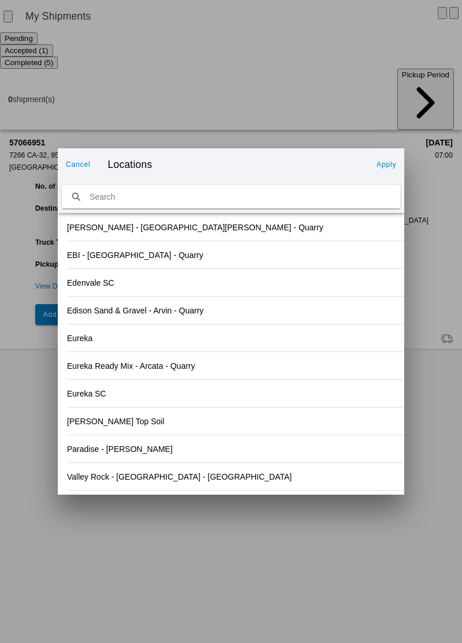
click at [182, 452] on div "Paradise - [PERSON_NAME]" at bounding box center [231, 448] width 328 height 27
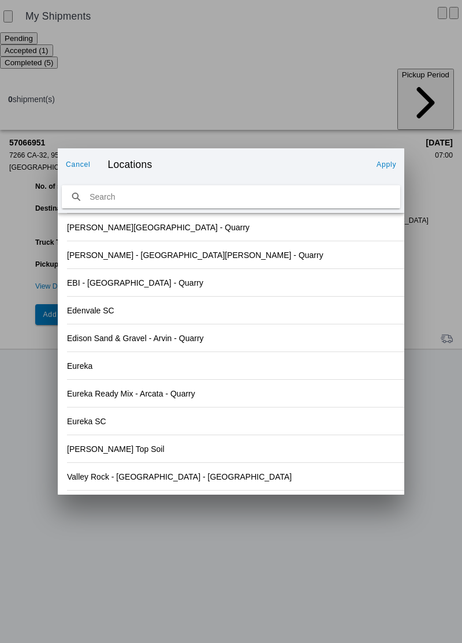
click at [394, 159] on button "Apply" at bounding box center [386, 164] width 29 height 18
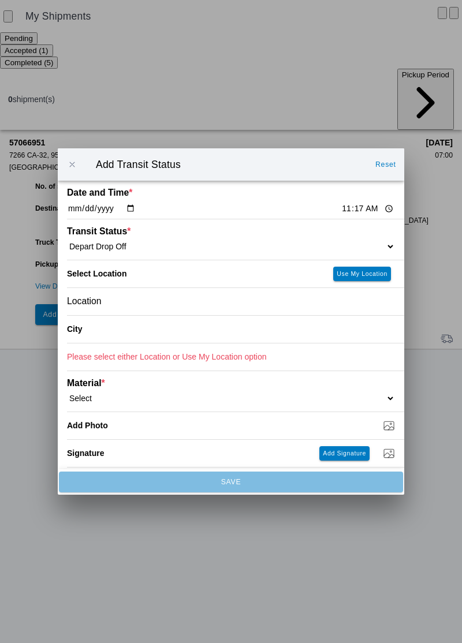
type input "Paradise"
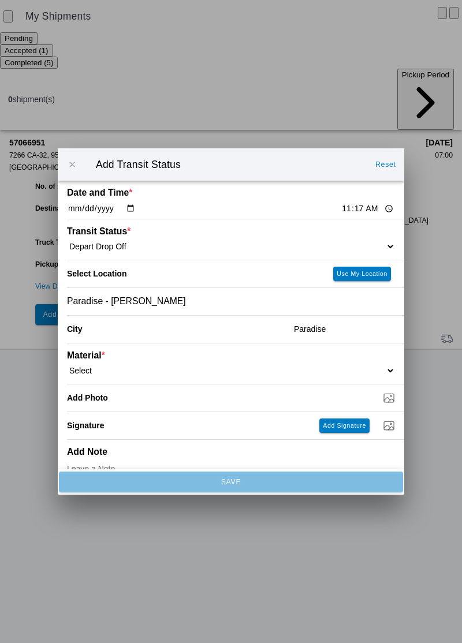
click at [132, 367] on select "Select 1" x 3" Rock 1" x 4" Rock 2" x 4" Rock Asphalt Cold Patch Backfill Spec …" at bounding box center [231, 370] width 328 height 10
select select "708651"
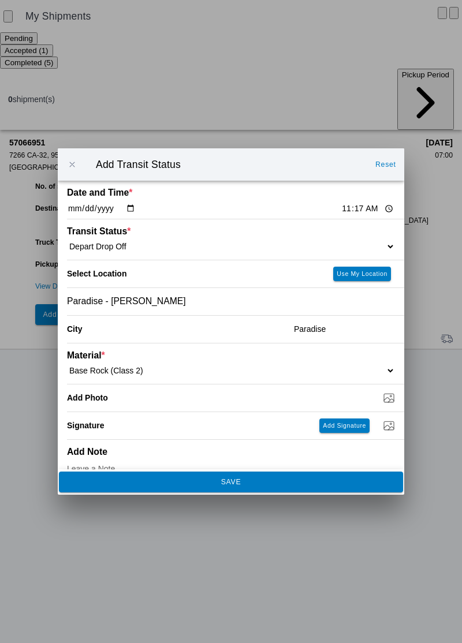
click at [242, 475] on button "SAVE" at bounding box center [231, 481] width 344 height 21
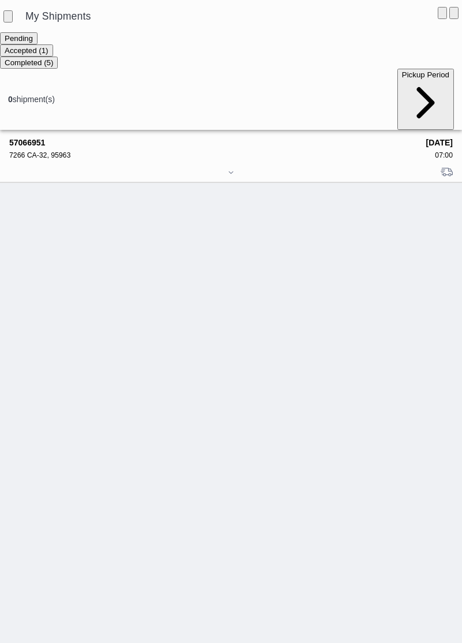
click at [59, 151] on div "7266 CA-32, 95963" at bounding box center [213, 155] width 409 height 8
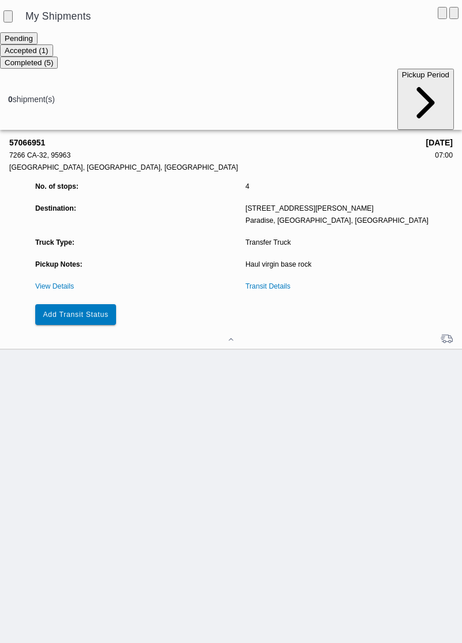
click at [0, 0] on slot "Add Transit Status" at bounding box center [0, 0] width 0 height 0
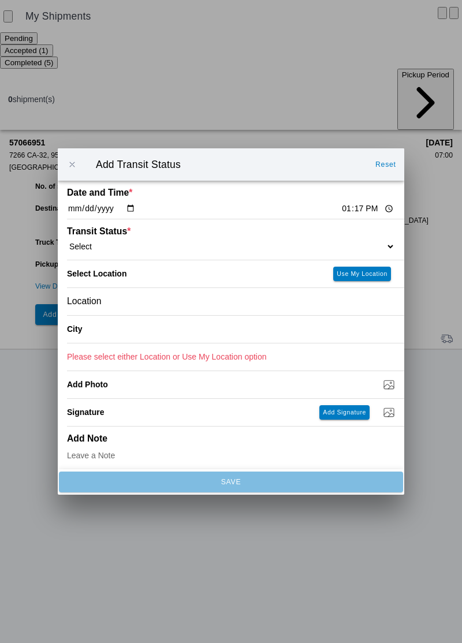
click at [340, 208] on input "13:17" at bounding box center [367, 209] width 54 height 12
type input "12:25"
click at [180, 243] on select "Select Arrive at Drop Off Arrive at Pickup Break Start Break Stop Depart Drop O…" at bounding box center [231, 246] width 328 height 10
select select "ARVPULOC"
click at [168, 301] on div "Location" at bounding box center [231, 301] width 328 height 27
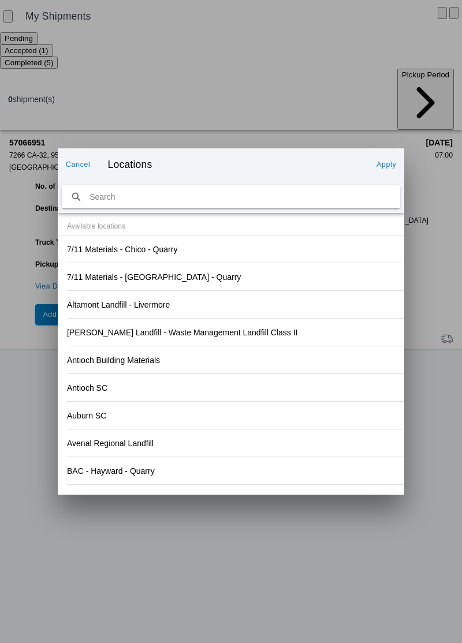
click at [325, 400] on div "Antioch SC" at bounding box center [231, 387] width 328 height 27
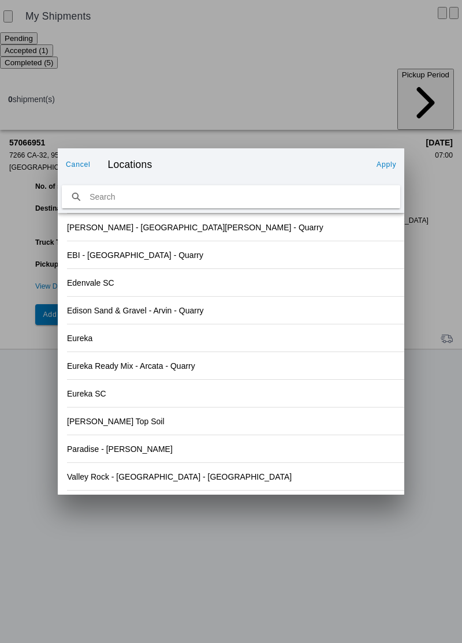
click at [160, 482] on div "Valley Rock - [GEOGRAPHIC_DATA] - [GEOGRAPHIC_DATA]" at bounding box center [231, 476] width 328 height 27
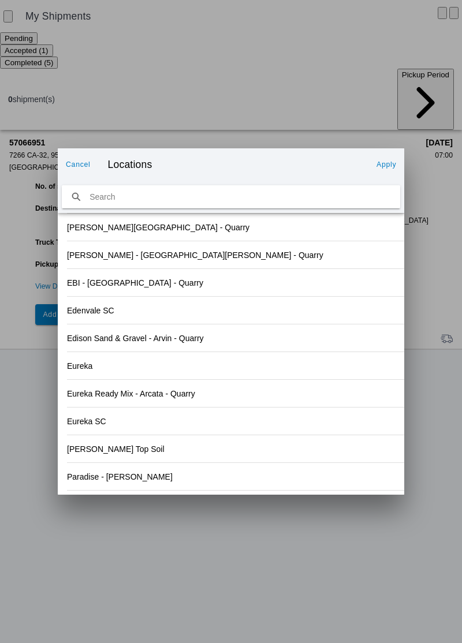
click at [0, 0] on slot "Apply" at bounding box center [0, 0] width 0 height 0
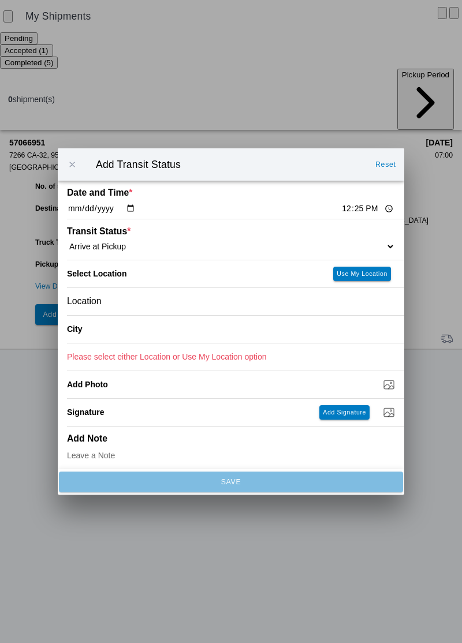
type input "Orland"
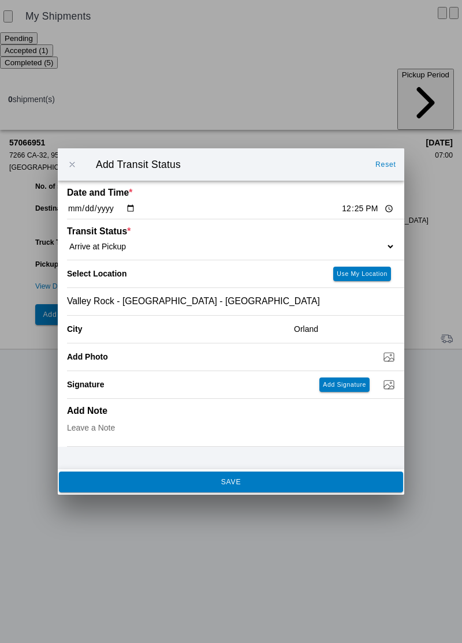
click at [258, 482] on span "SAVE" at bounding box center [230, 481] width 328 height 7
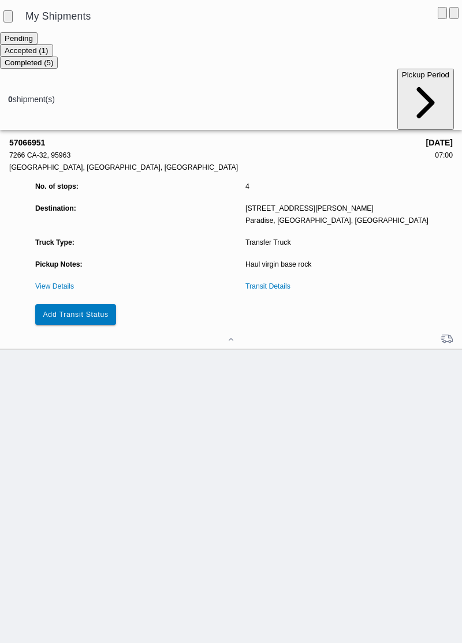
click at [0, 0] on slot "Add Transit Status" at bounding box center [0, 0] width 0 height 0
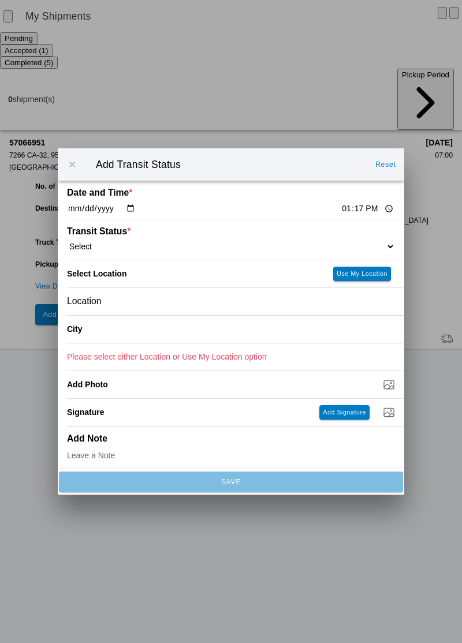
click at [340, 212] on input "13:17" at bounding box center [367, 209] width 54 height 12
type input "12:35"
click at [158, 242] on select "Select Arrive at Drop Off Arrive at Pickup Break Start Break Stop Depart Drop O…" at bounding box center [231, 246] width 328 height 10
select select "DPTPULOC"
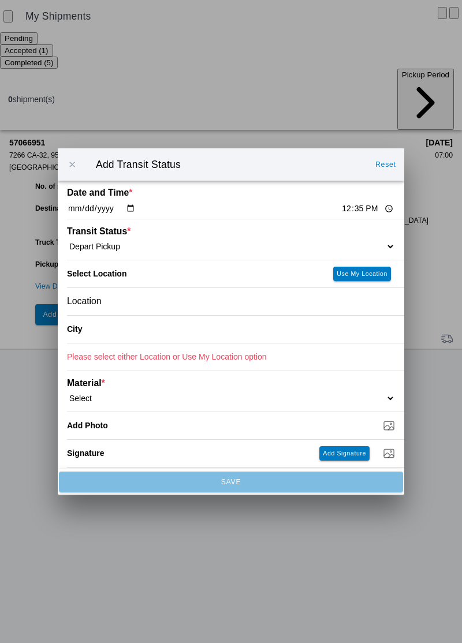
click at [140, 303] on div "Location" at bounding box center [231, 301] width 328 height 27
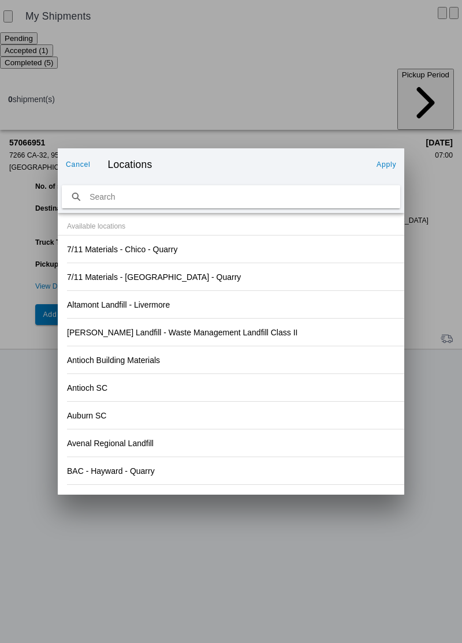
click at [293, 381] on div "Antioch SC" at bounding box center [231, 387] width 328 height 27
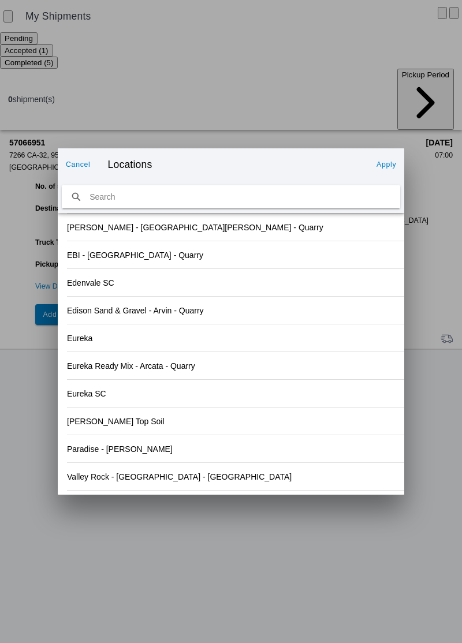
click at [0, 0] on slot "Valley Rock - [GEOGRAPHIC_DATA] - [GEOGRAPHIC_DATA]" at bounding box center [0, 0] width 0 height 0
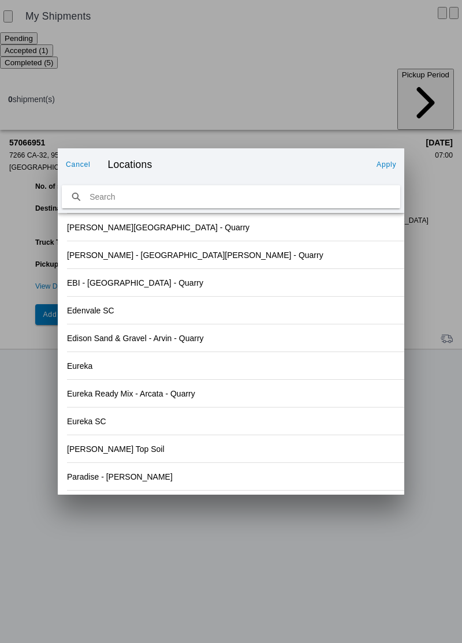
click at [397, 165] on button "Apply" at bounding box center [386, 164] width 29 height 18
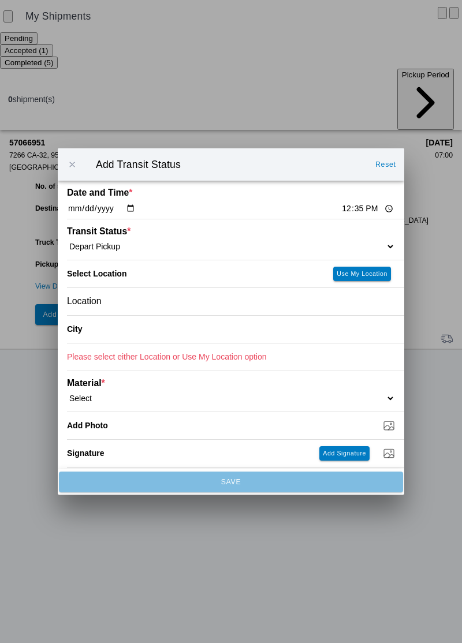
type input "Orland"
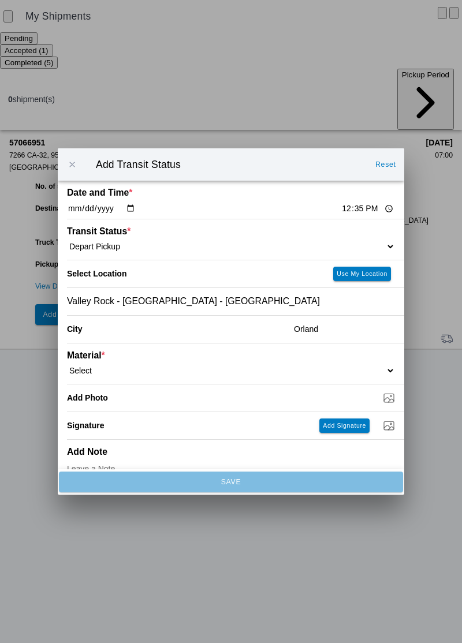
click at [108, 366] on select "Select 1" x 3" Rock 1" x 4" Rock 2" x 4" Rock Asphalt Cold Patch Backfill Spec …" at bounding box center [231, 370] width 328 height 10
select select "708651"
click at [165, 400] on input "Dump / Quarry Tag *" at bounding box center [235, 397] width 337 height 13
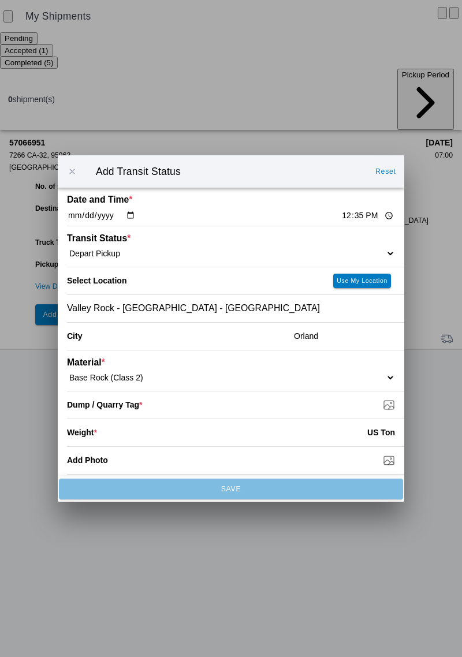
type input "C:\fakepath\17600410997228929187664756443503.jpg"
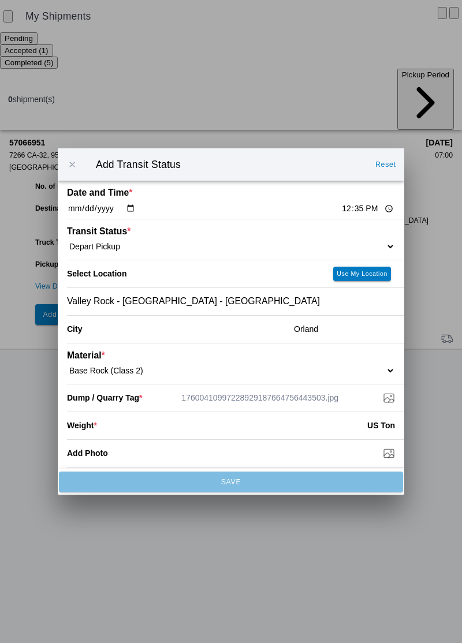
click at [145, 435] on input "number" at bounding box center [232, 425] width 270 height 25
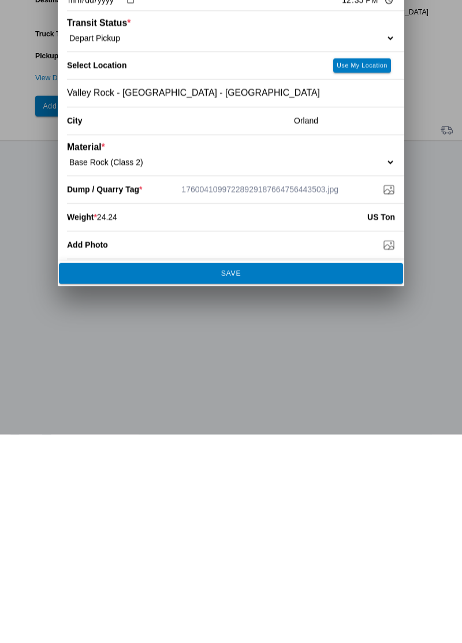
type input "24.24"
click at [316, 489] on button "SAVE" at bounding box center [231, 481] width 344 height 21
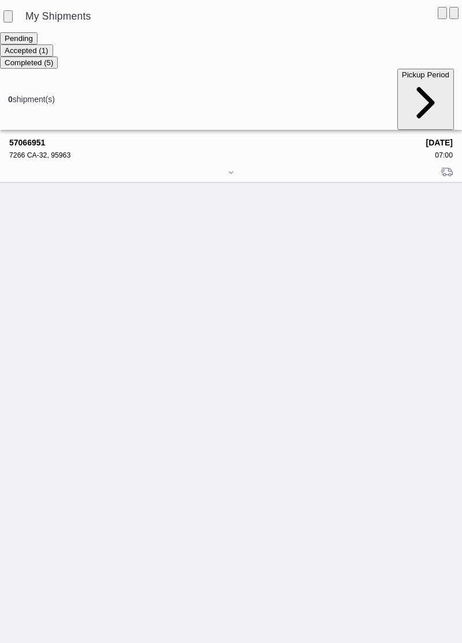
click at [63, 151] on div "7266 CA-32, 95963" at bounding box center [213, 155] width 409 height 8
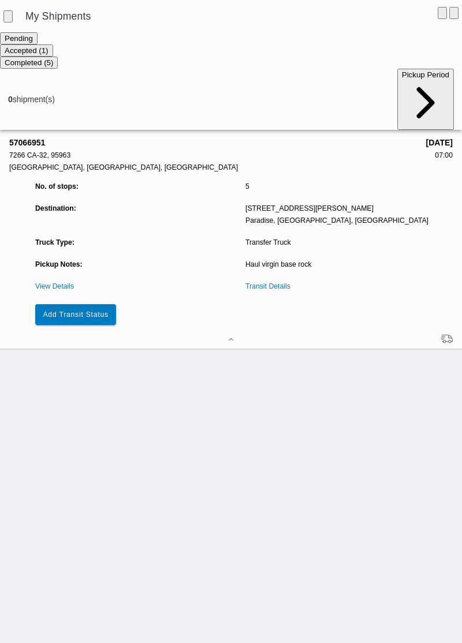
click at [0, 0] on slot "Add Transit Status" at bounding box center [0, 0] width 0 height 0
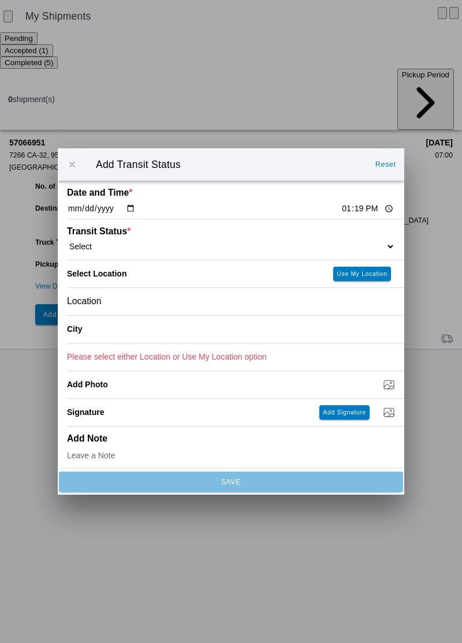
click at [333, 222] on div "Transit Status * Select Arrive at Drop Off Arrive at Pickup Break Start Break S…" at bounding box center [231, 239] width 328 height 40
click at [340, 209] on input "13:19" at bounding box center [367, 209] width 54 height 12
type input "13:25"
click at [159, 242] on select "Select Arrive at Drop Off Arrive at Pickup Break Start Break Stop Depart Drop O…" at bounding box center [231, 246] width 328 height 10
select select "ARVDLVLOC"
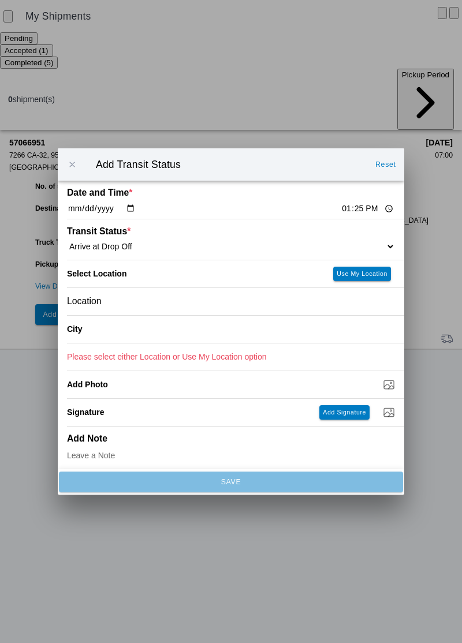
click at [166, 308] on div "Location" at bounding box center [231, 301] width 328 height 27
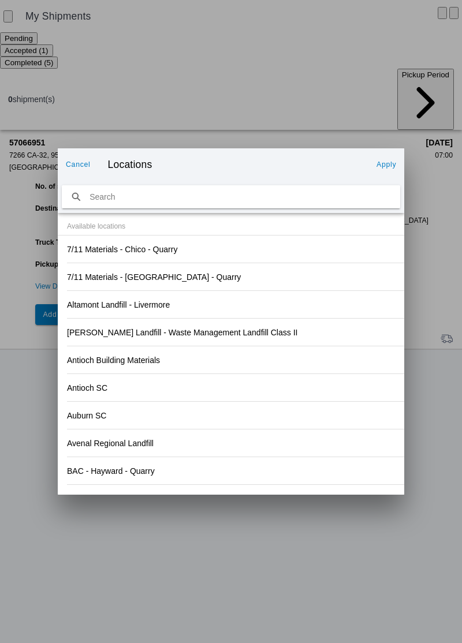
click at [295, 391] on div "Antioch SC" at bounding box center [231, 387] width 328 height 27
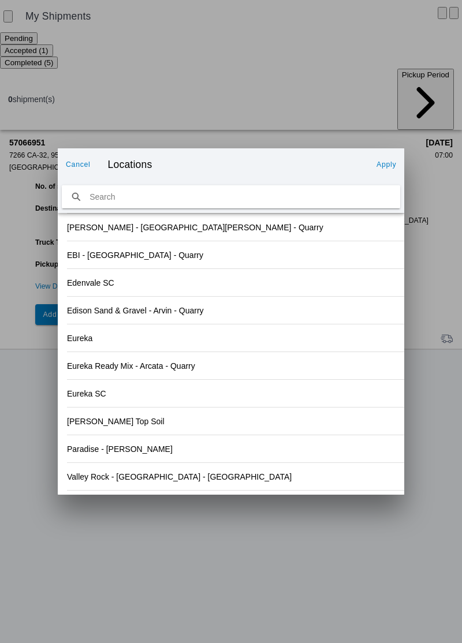
click at [232, 457] on div "Paradise - [PERSON_NAME]" at bounding box center [231, 448] width 328 height 27
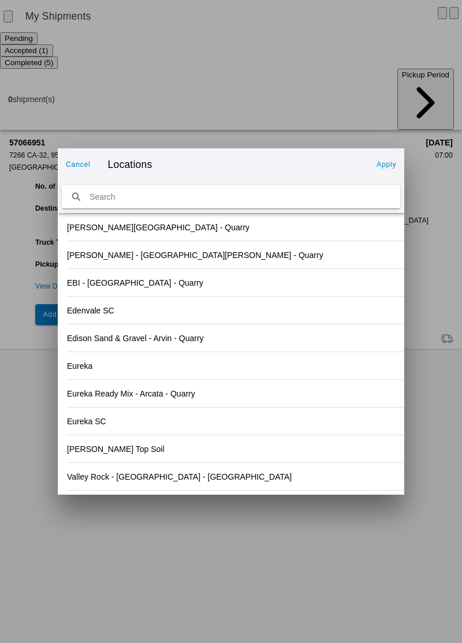
click at [388, 171] on button "Apply" at bounding box center [386, 164] width 29 height 18
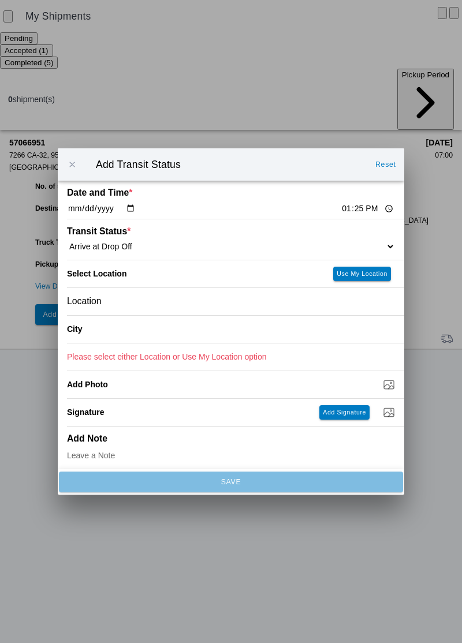
type input "Paradise"
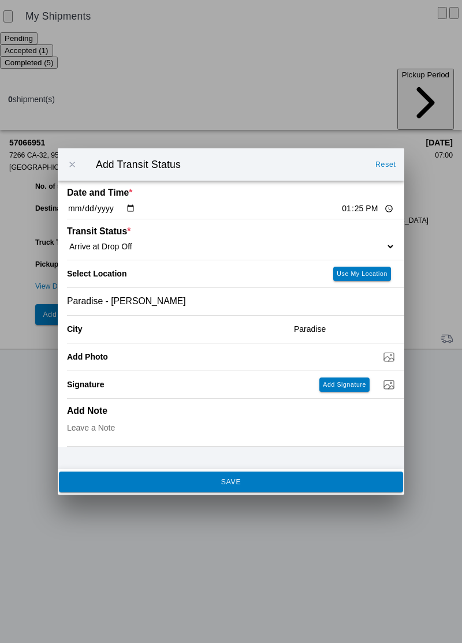
click at [264, 489] on button "SAVE" at bounding box center [231, 481] width 344 height 21
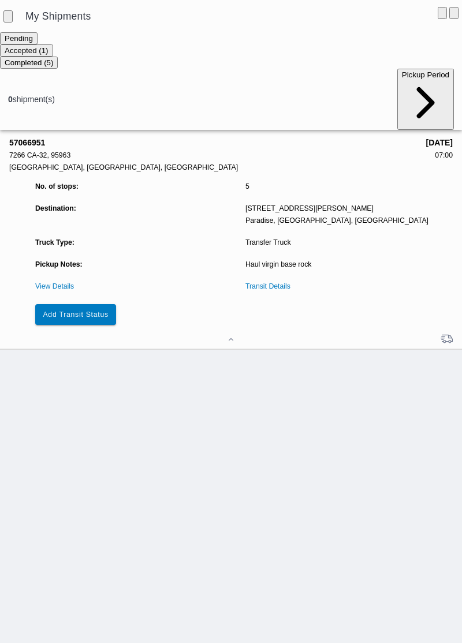
click at [89, 304] on button "Add Transit Status" at bounding box center [75, 314] width 81 height 21
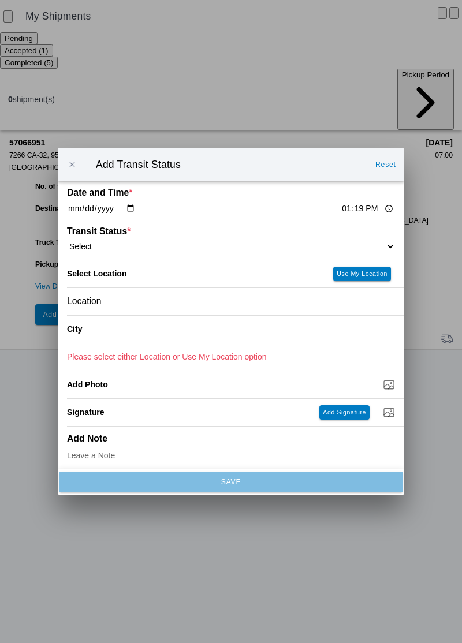
click at [343, 210] on input "13:19" at bounding box center [367, 209] width 54 height 12
type input "13:38"
click at [179, 249] on select "Select Arrive at Drop Off Arrive at Pickup Break Start Break Stop Depart Drop O…" at bounding box center [231, 246] width 328 height 10
select select "DPTDLVLOC"
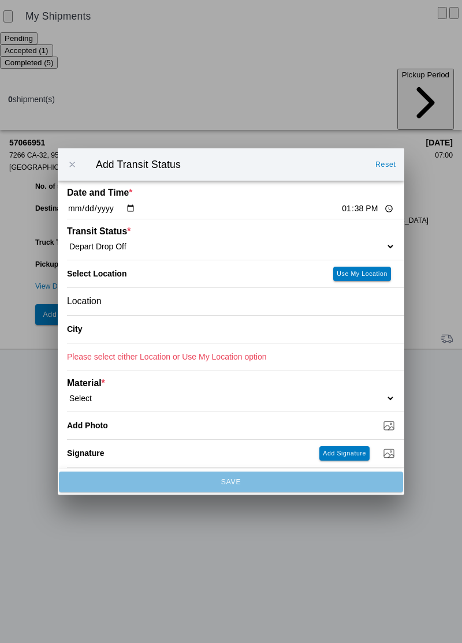
click at [158, 301] on div "Location" at bounding box center [231, 301] width 328 height 27
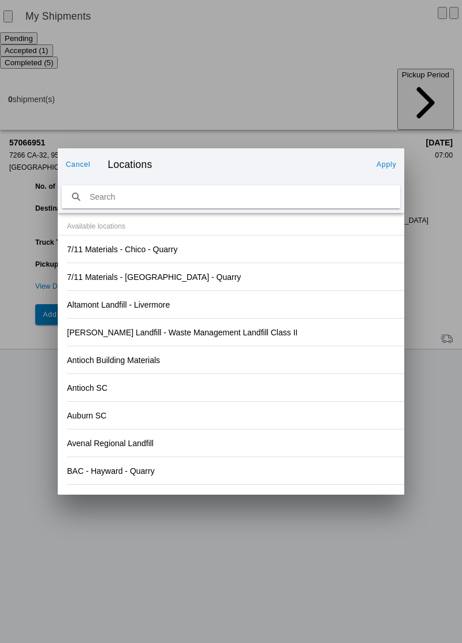
click at [308, 383] on div "Antioch SC" at bounding box center [231, 387] width 328 height 27
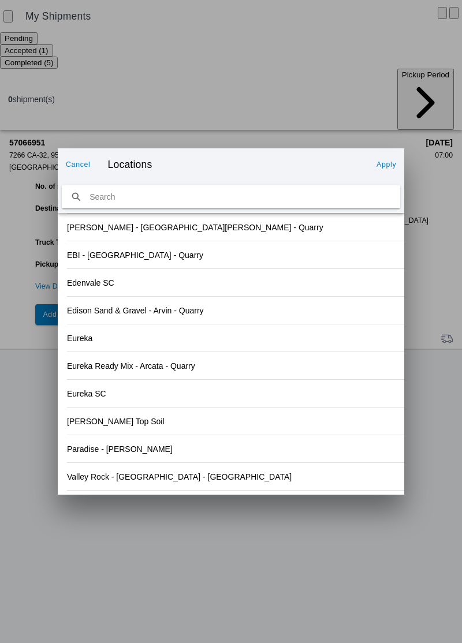
click at [190, 455] on div "Paradise - [PERSON_NAME]" at bounding box center [231, 448] width 328 height 27
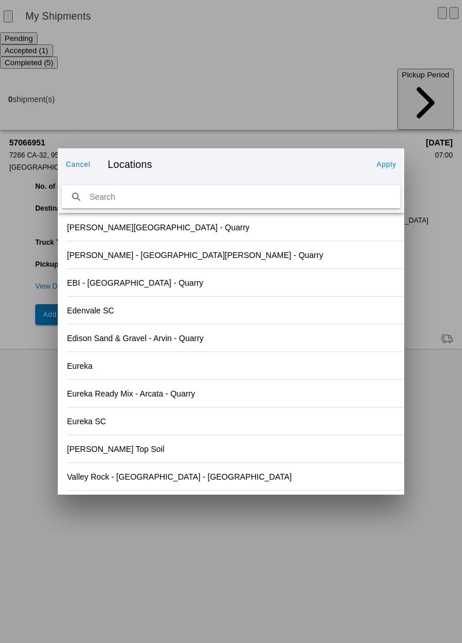
click at [0, 0] on slot "Apply" at bounding box center [0, 0] width 0 height 0
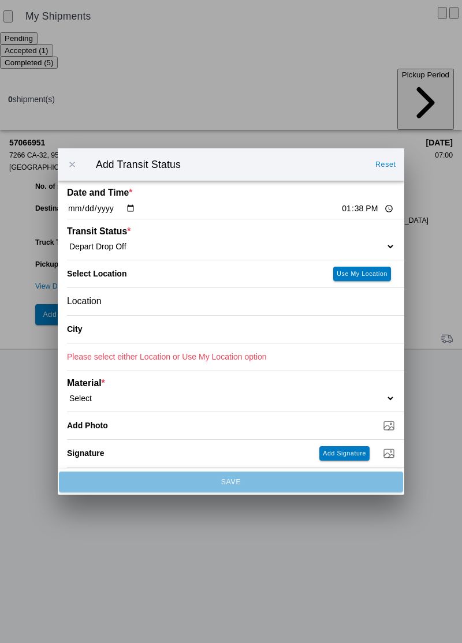
type input "Paradise"
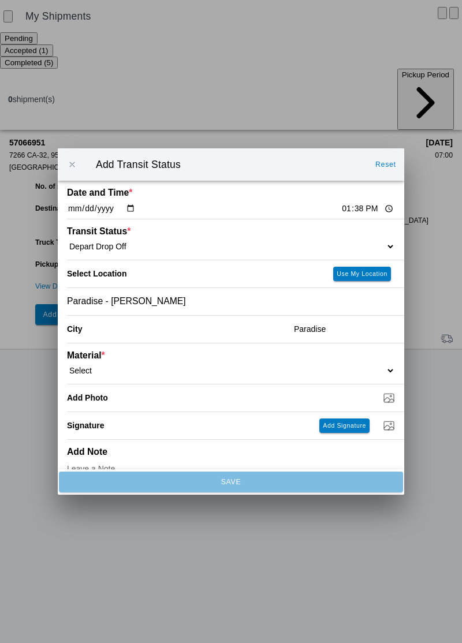
click at [136, 365] on select "Select 1" x 3" Rock 1" x 4" Rock 2" x 4" Rock Asphalt Cold Patch Backfill Spec …" at bounding box center [231, 370] width 328 height 10
select select "708651"
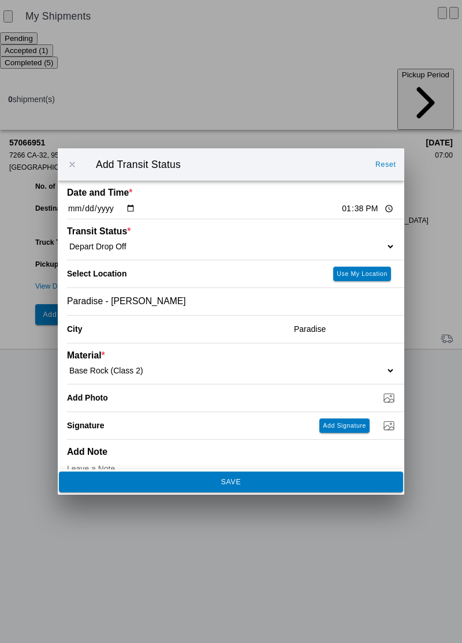
click at [246, 486] on button "SAVE" at bounding box center [231, 481] width 344 height 21
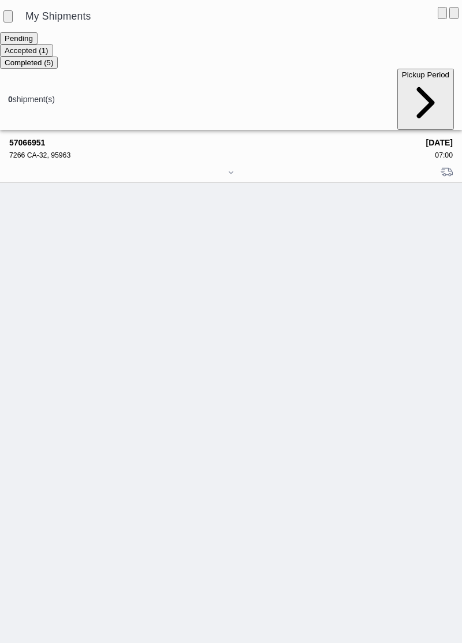
click at [53, 166] on div "57066951 7266 CA-32, 95963 [DATE] 07:00" at bounding box center [231, 386] width 462 height 513
